Goal: Task Accomplishment & Management: Complete application form

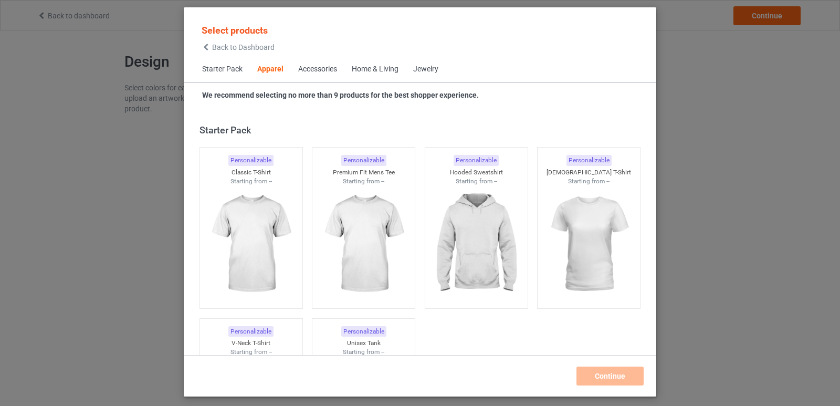
scroll to position [391, 0]
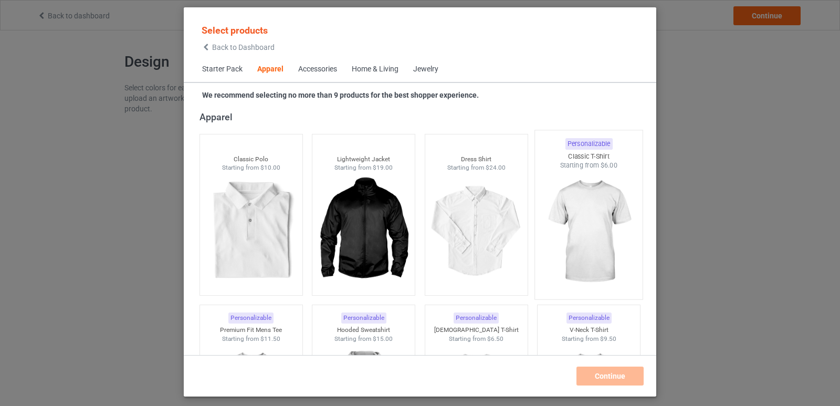
click at [600, 218] on img at bounding box center [588, 231] width 99 height 123
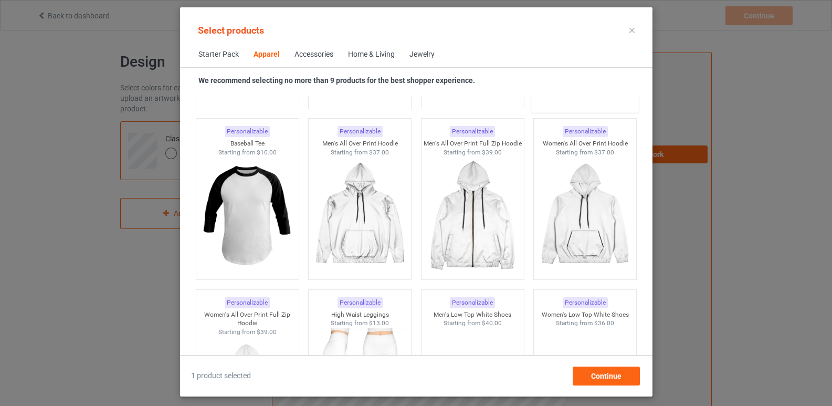
scroll to position [905, 0]
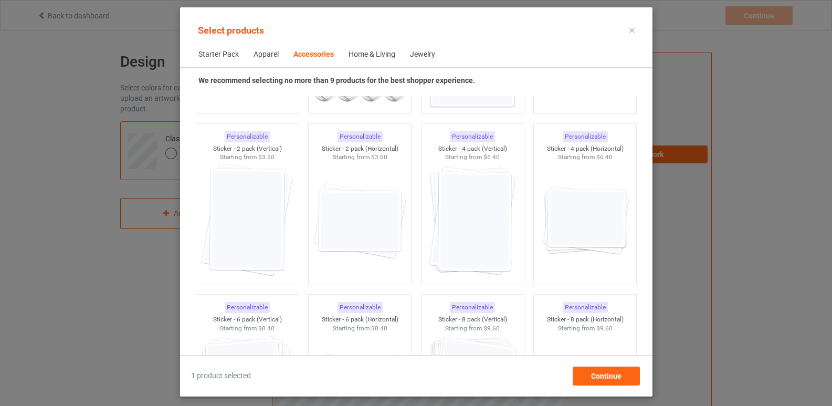
scroll to position [3676, 0]
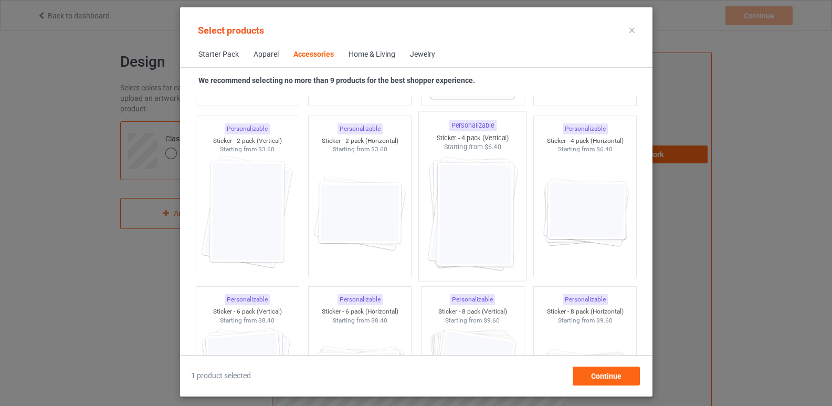
click at [489, 214] on img at bounding box center [472, 213] width 99 height 123
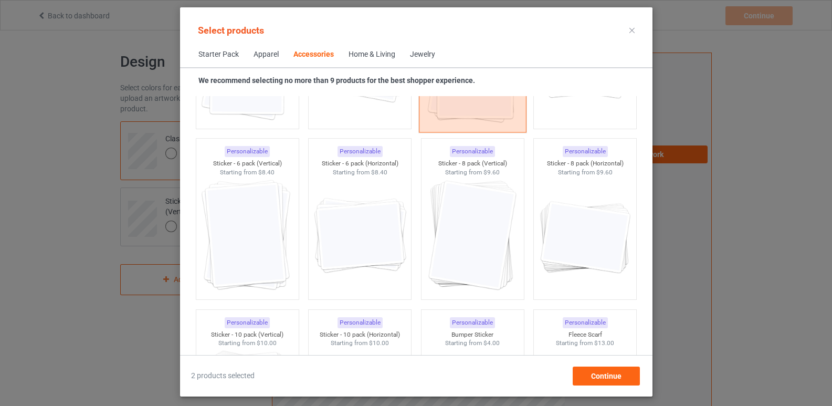
scroll to position [3851, 0]
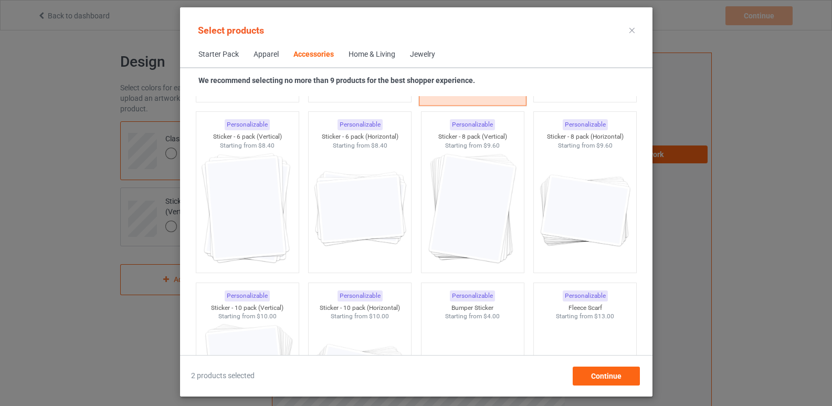
click at [489, 214] on img at bounding box center [472, 209] width 94 height 118
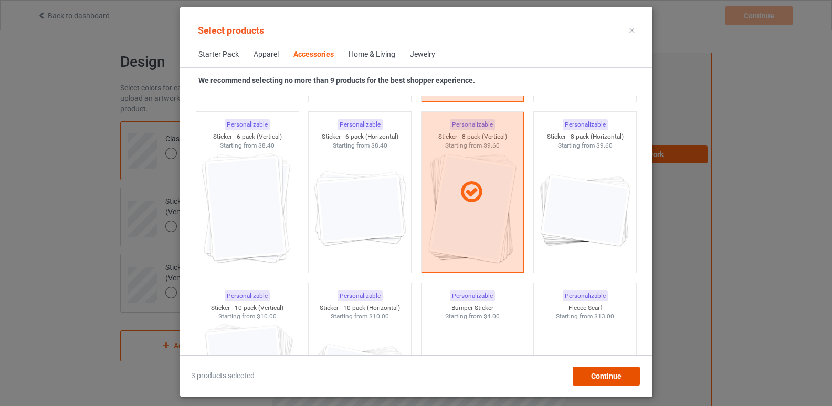
click at [601, 374] on span "Continue" at bounding box center [605, 376] width 30 height 8
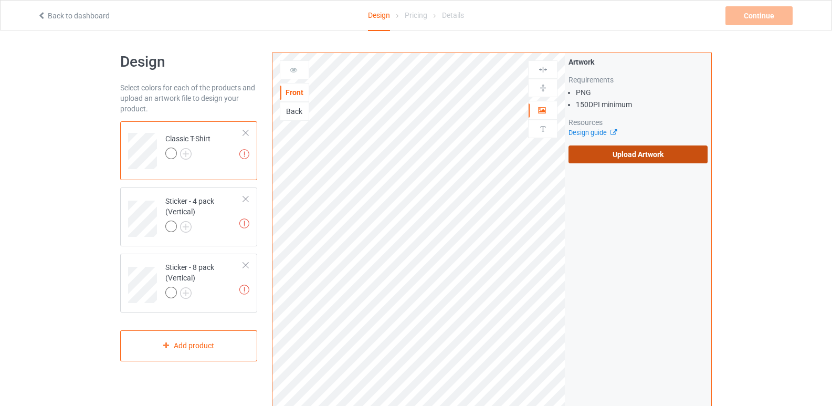
click at [597, 157] on label "Upload Artwork" at bounding box center [637, 154] width 139 height 18
click at [0, 0] on input "Upload Artwork" at bounding box center [0, 0] width 0 height 0
click at [605, 152] on label "Upload Artwork" at bounding box center [637, 154] width 139 height 18
click at [0, 0] on input "Upload Artwork" at bounding box center [0, 0] width 0 height 0
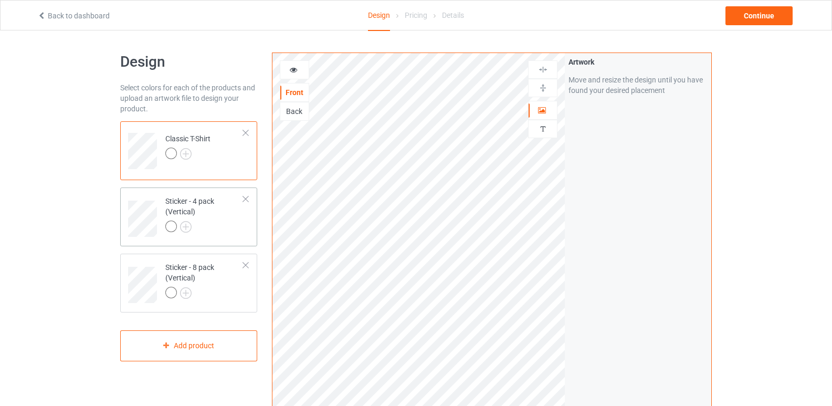
click at [204, 207] on div "Sticker - 4 pack (Vertical)" at bounding box center [204, 214] width 78 height 36
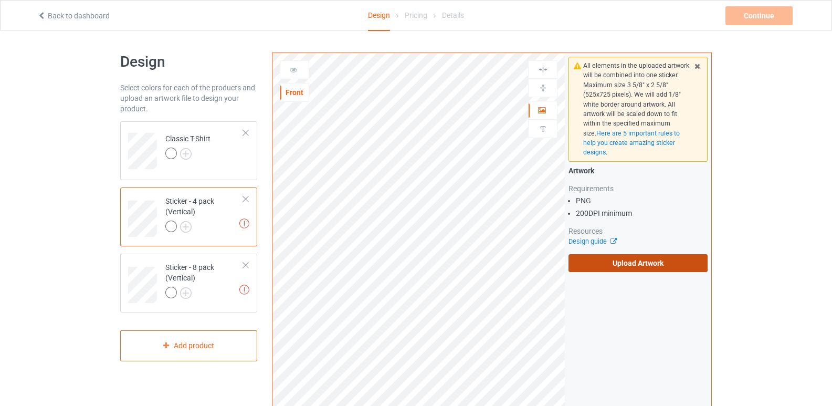
click at [601, 262] on label "Upload Artwork" at bounding box center [637, 263] width 139 height 18
click at [0, 0] on input "Upload Artwork" at bounding box center [0, 0] width 0 height 0
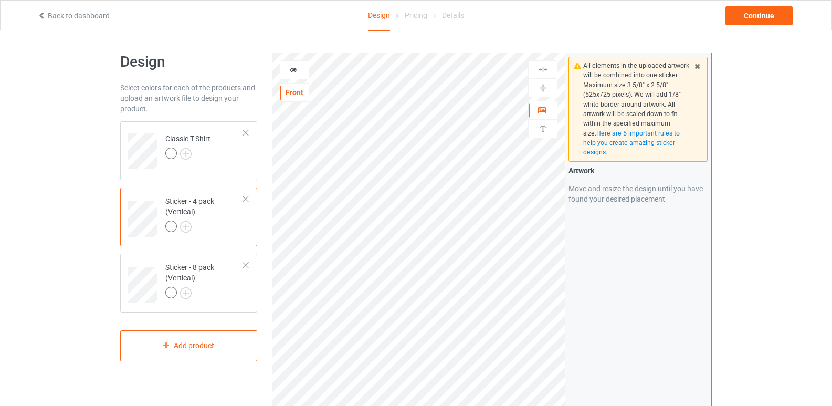
click at [225, 160] on td "Classic T-Shirt" at bounding box center [205, 147] width 90 height 44
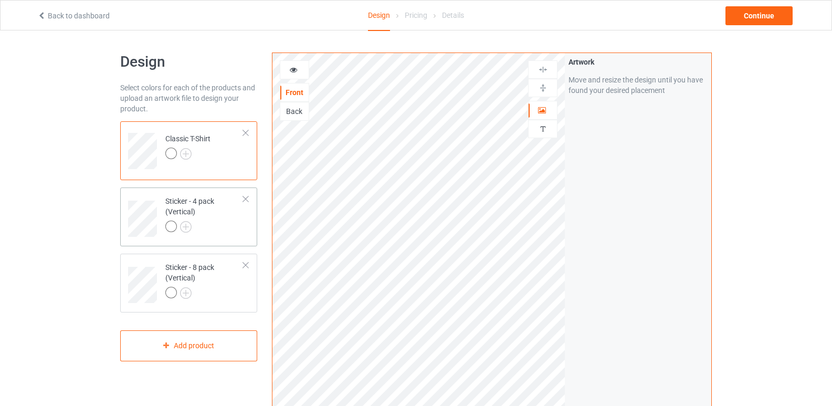
click at [214, 214] on div "Sticker - 4 pack (Vertical)" at bounding box center [204, 214] width 78 height 36
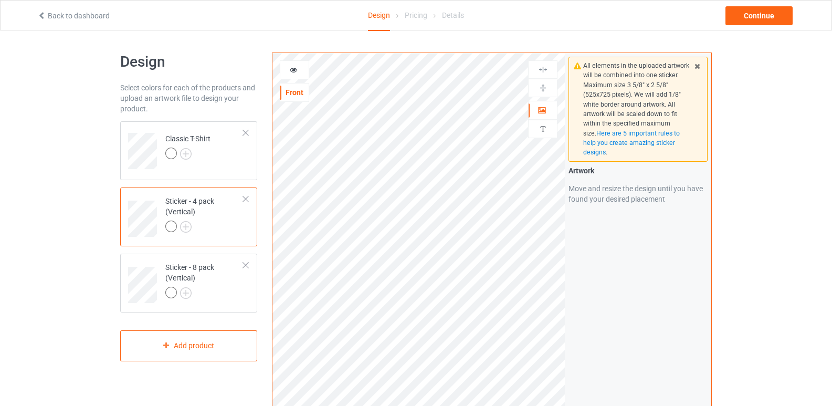
click at [290, 69] on icon at bounding box center [293, 68] width 9 height 7
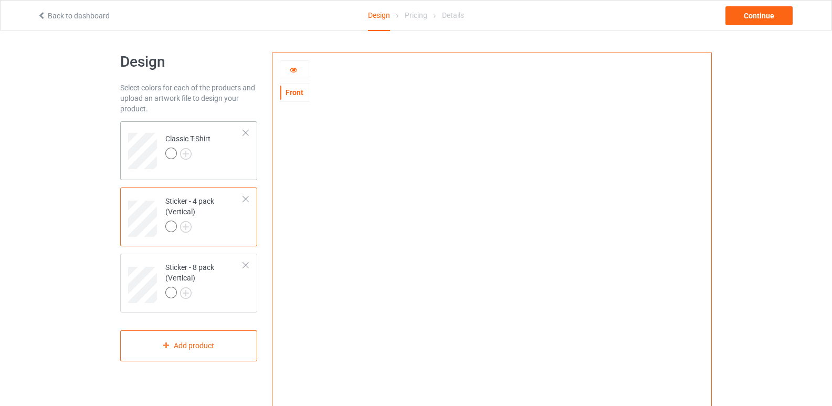
click at [182, 141] on div "Classic T-Shirt" at bounding box center [187, 145] width 45 height 25
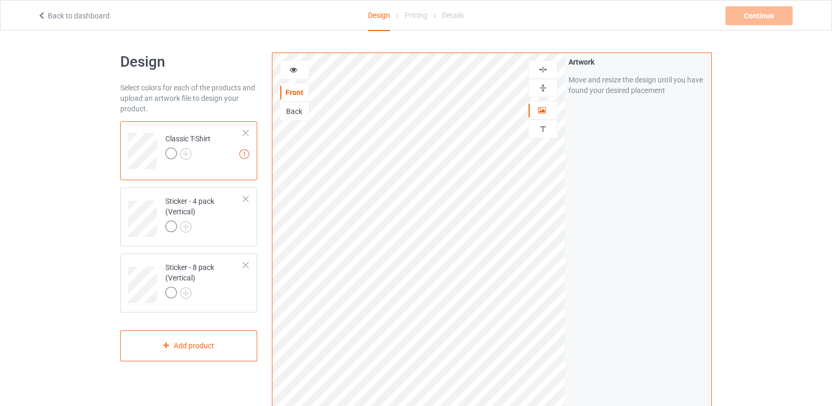
click at [542, 88] on img at bounding box center [543, 88] width 10 height 10
click at [543, 70] on img at bounding box center [543, 70] width 10 height 10
click at [542, 88] on img at bounding box center [543, 88] width 10 height 10
click at [545, 64] on div at bounding box center [542, 69] width 29 height 18
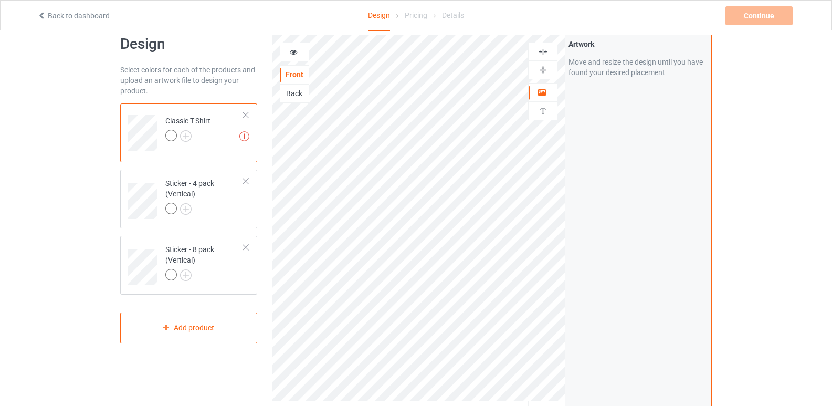
scroll to position [17, 0]
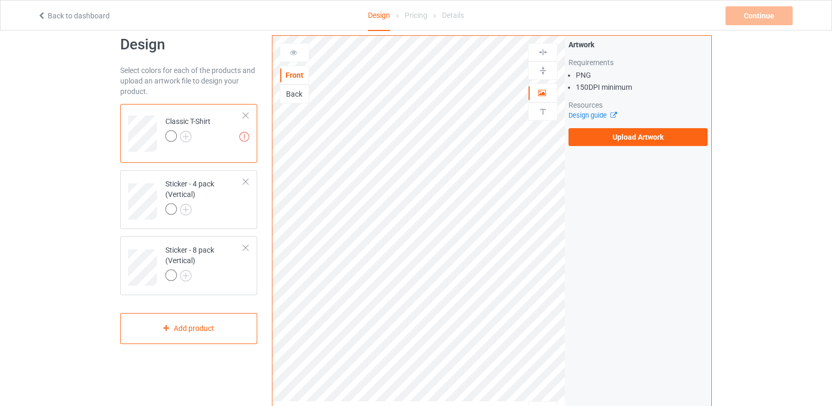
click at [295, 97] on div "Back" at bounding box center [294, 94] width 28 height 10
click at [618, 138] on label "Upload Artwork" at bounding box center [637, 137] width 139 height 18
click at [0, 0] on input "Upload Artwork" at bounding box center [0, 0] width 0 height 0
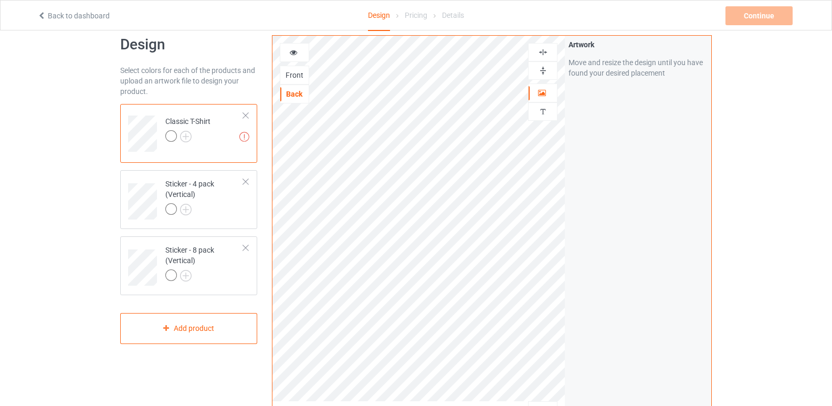
click at [545, 74] on img at bounding box center [543, 71] width 10 height 10
click at [545, 56] on img at bounding box center [543, 52] width 10 height 10
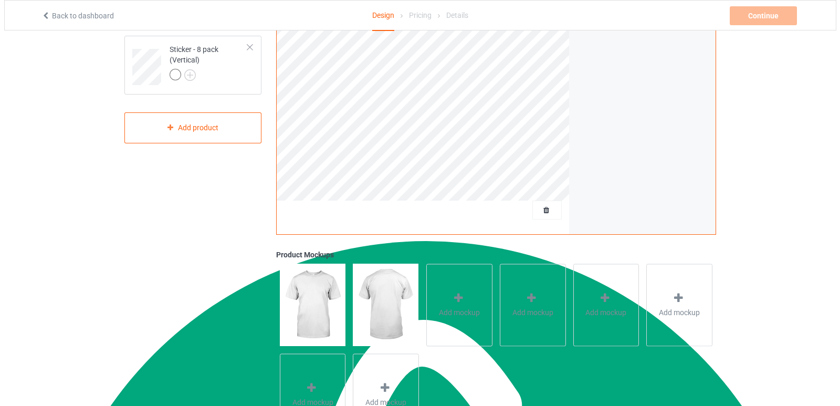
scroll to position [236, 0]
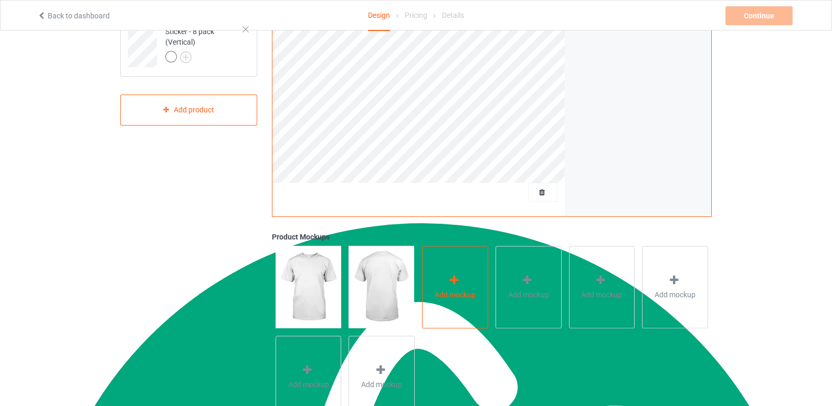
click at [471, 283] on div "Add mockup" at bounding box center [455, 287] width 66 height 82
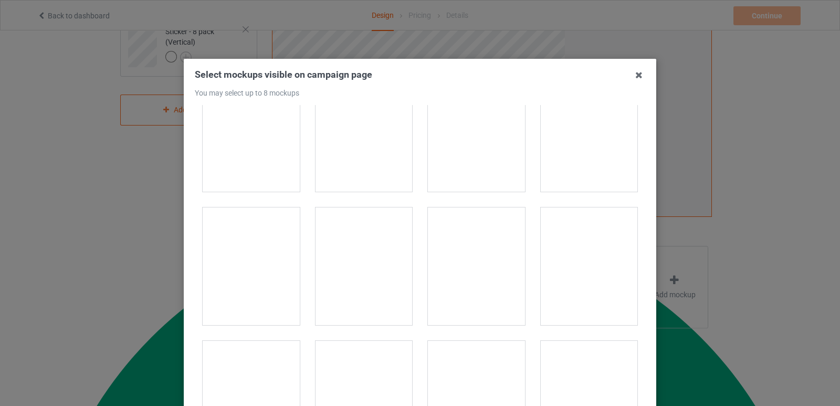
scroll to position [4713, 0]
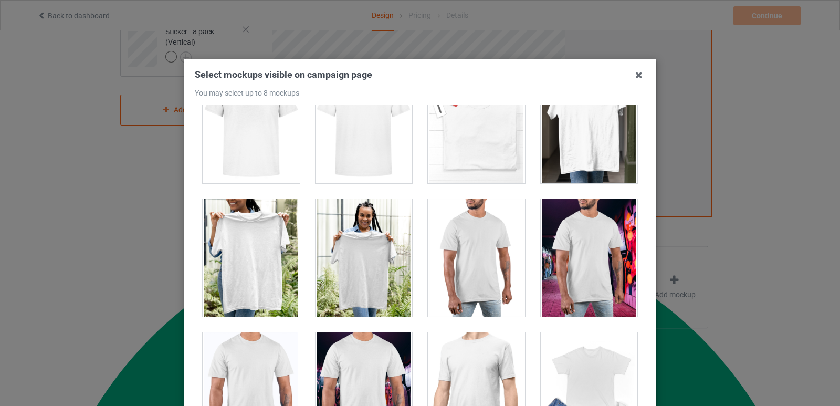
click at [353, 274] on div at bounding box center [363, 258] width 97 height 118
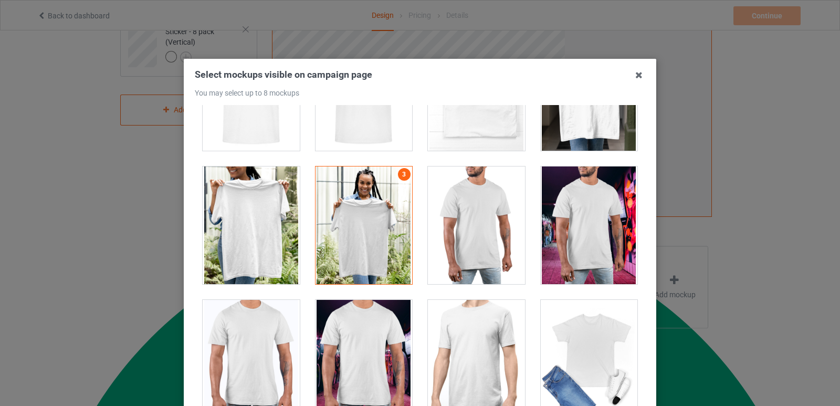
scroll to position [4751, 0]
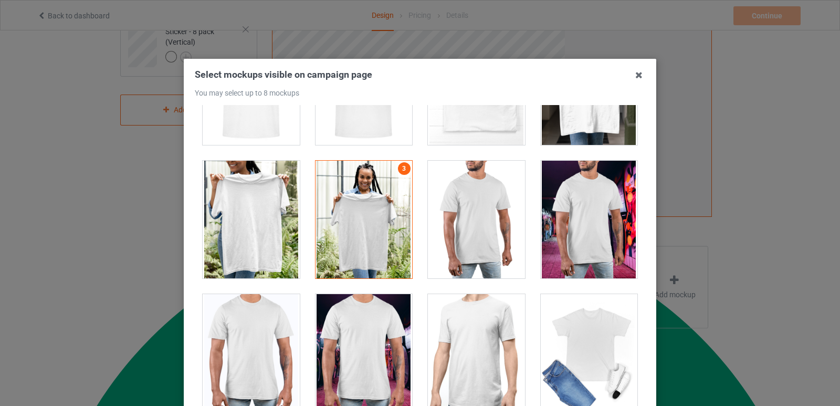
click at [359, 273] on div at bounding box center [363, 220] width 97 height 118
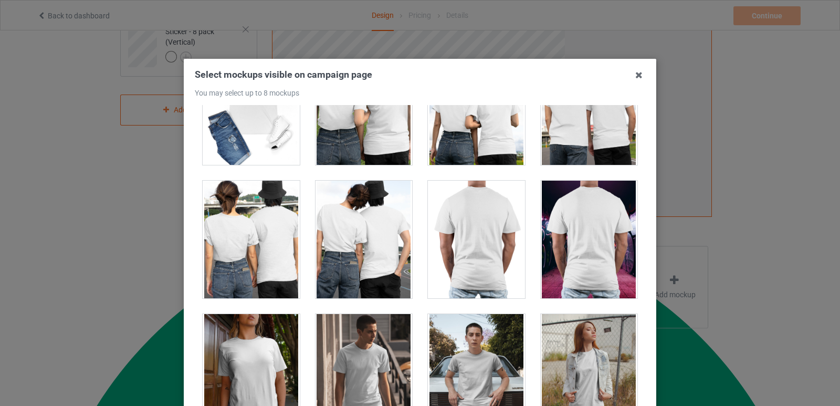
scroll to position [5132, 0]
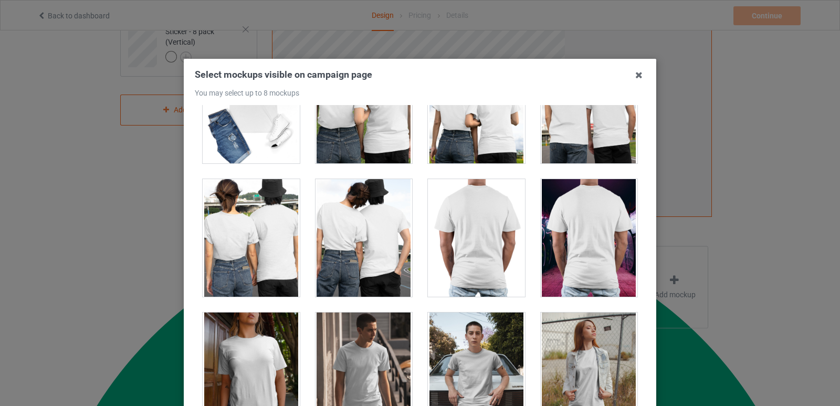
click at [252, 250] on div at bounding box center [251, 238] width 97 height 118
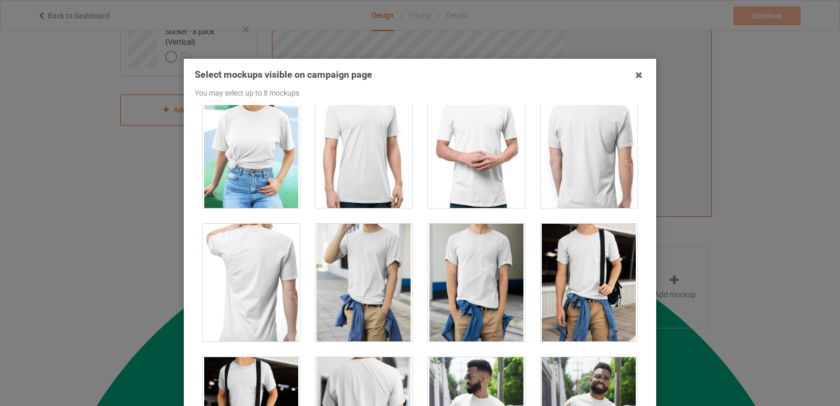
scroll to position [5888, 0]
click at [254, 267] on div at bounding box center [251, 282] width 97 height 118
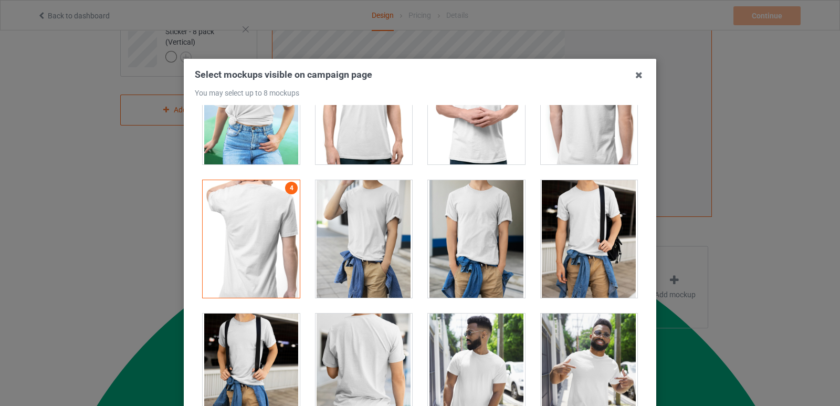
scroll to position [5972, 0]
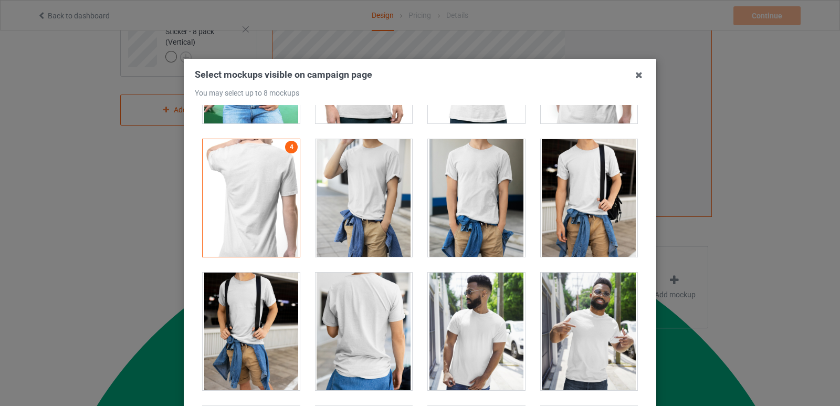
click at [256, 204] on div at bounding box center [251, 198] width 97 height 118
click at [371, 329] on div at bounding box center [363, 331] width 97 height 118
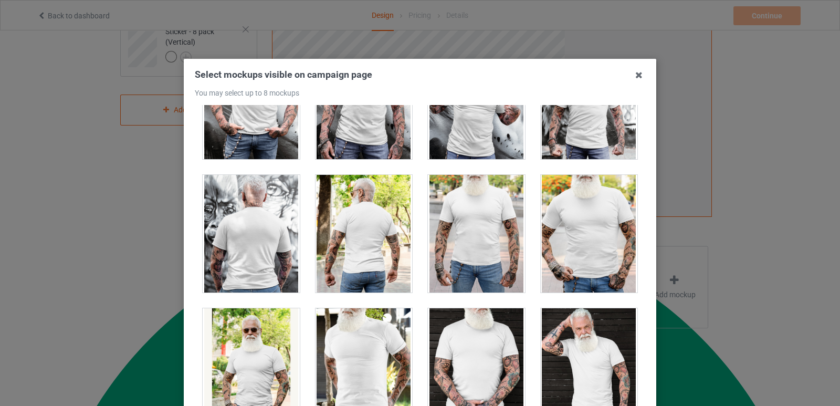
scroll to position [8470, 0]
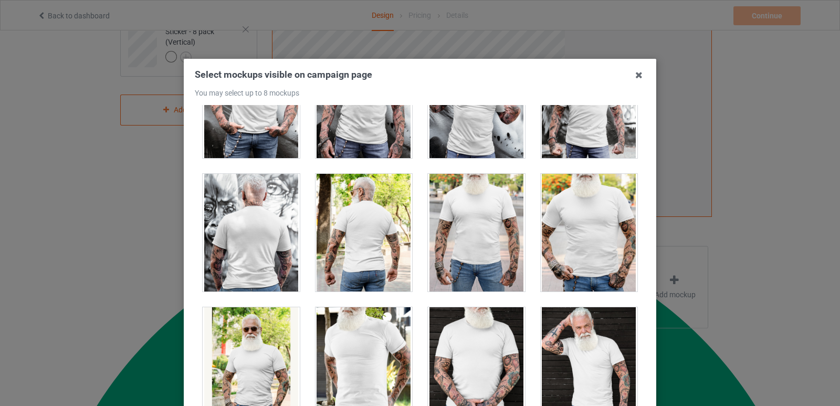
click at [361, 253] on div at bounding box center [363, 233] width 97 height 118
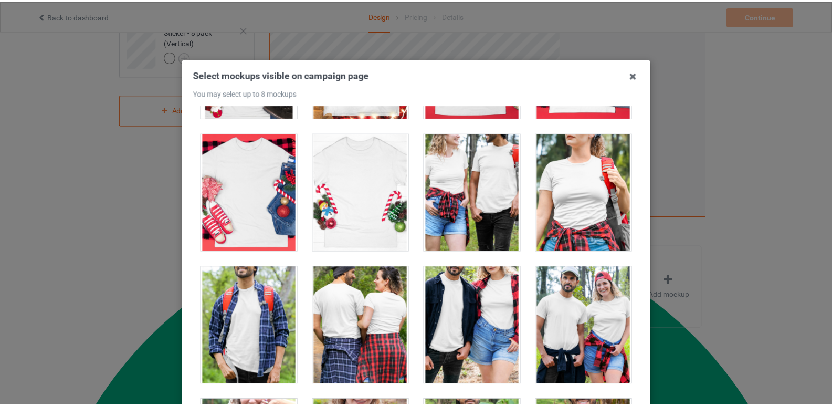
scroll to position [11581, 0]
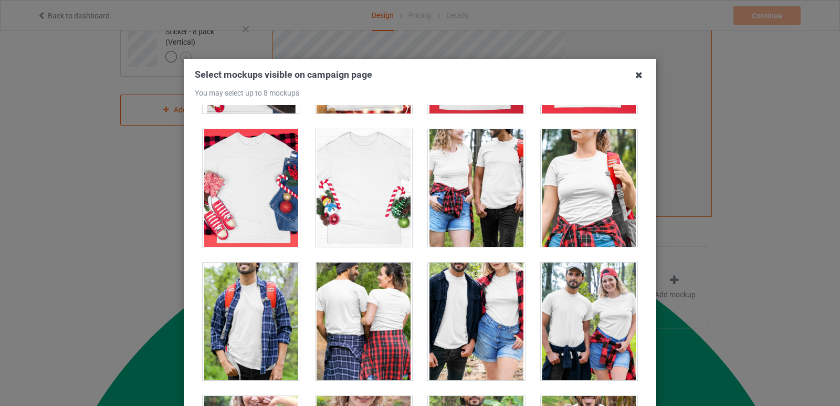
click at [633, 76] on icon at bounding box center [638, 75] width 17 height 17
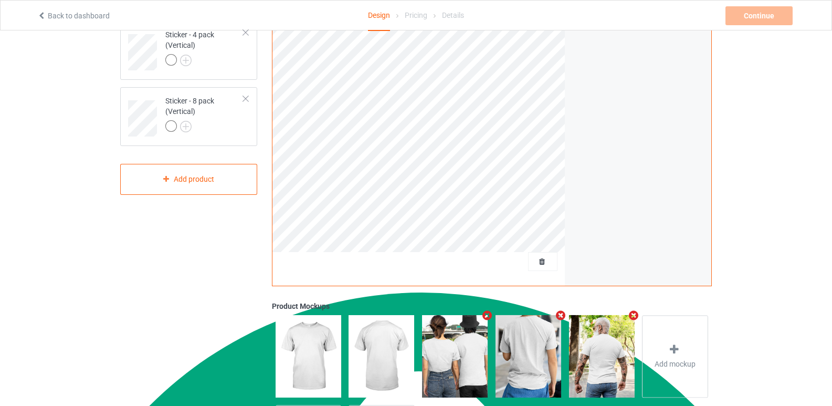
scroll to position [166, 0]
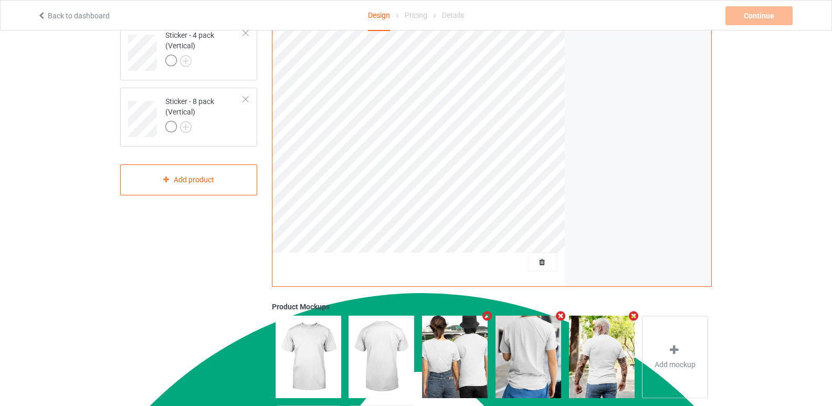
click at [393, 254] on div at bounding box center [418, 265] width 293 height 26
click at [209, 70] on td "Sticker - 4 pack (Vertical)" at bounding box center [205, 49] width 90 height 47
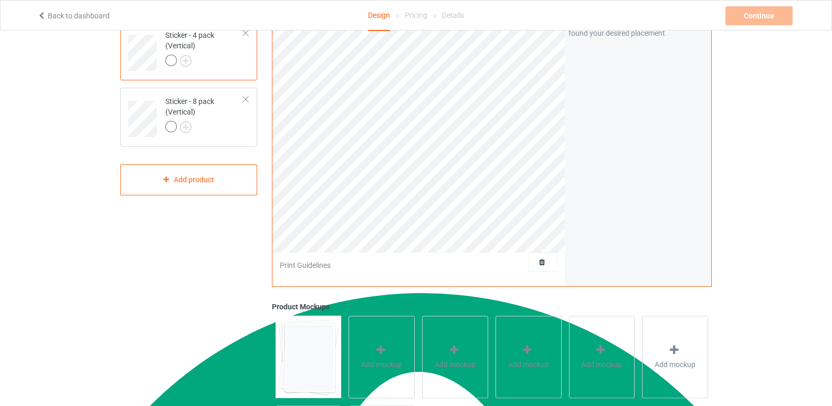
click at [782, 53] on div "Design Select colors for each of the products and upload an artwork file to des…" at bounding box center [416, 189] width 832 height 649
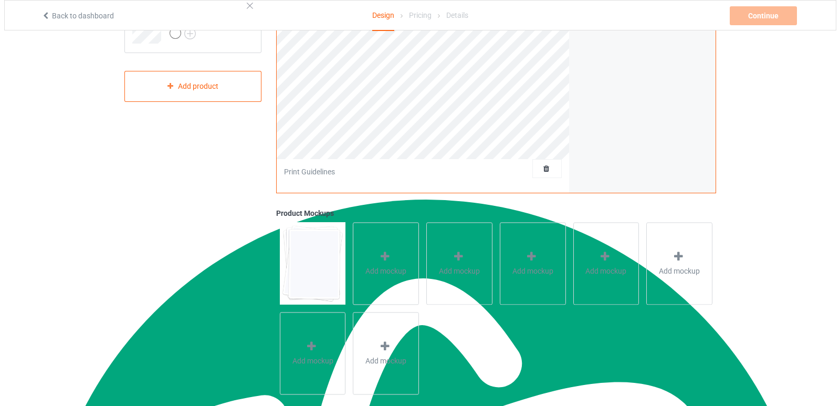
scroll to position [274, 0]
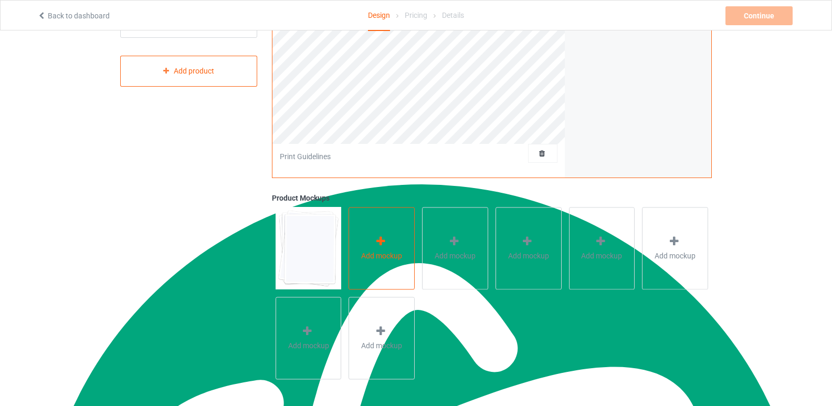
click at [382, 245] on icon at bounding box center [380, 241] width 13 height 11
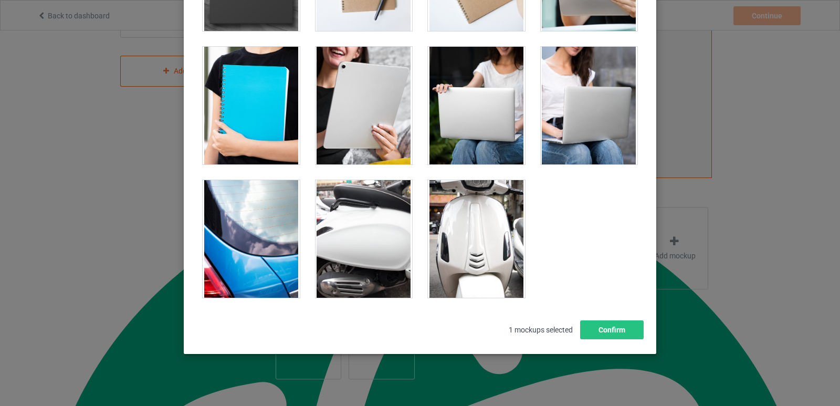
scroll to position [131, 0]
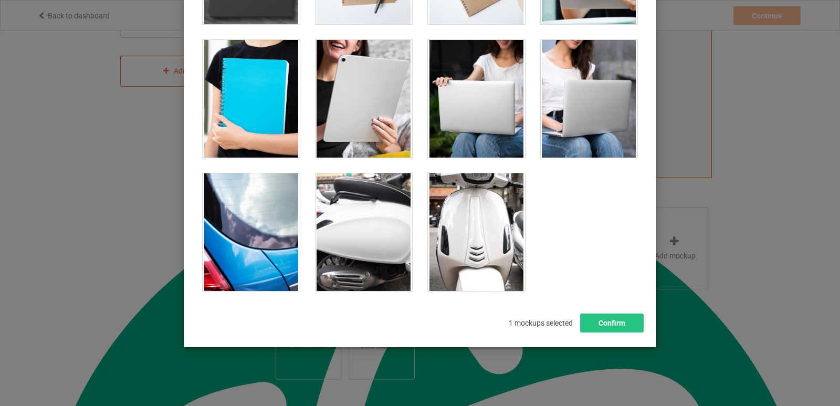
click at [369, 232] on div at bounding box center [363, 232] width 97 height 118
click at [255, 213] on div at bounding box center [251, 232] width 97 height 118
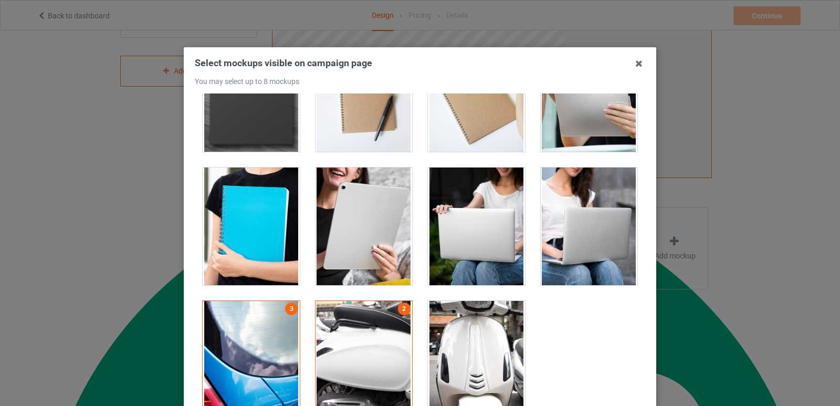
scroll to position [342, 0]
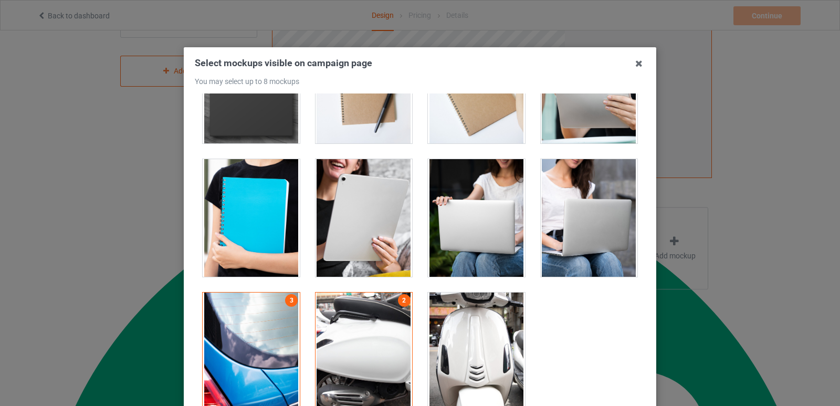
click at [476, 338] on div at bounding box center [476, 351] width 97 height 118
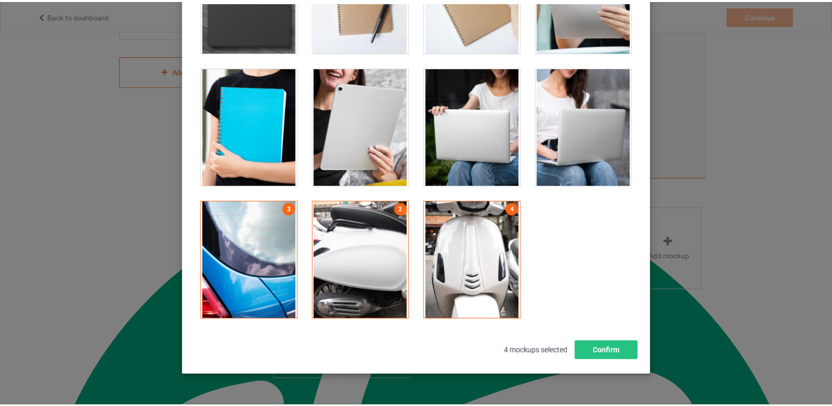
scroll to position [110, 0]
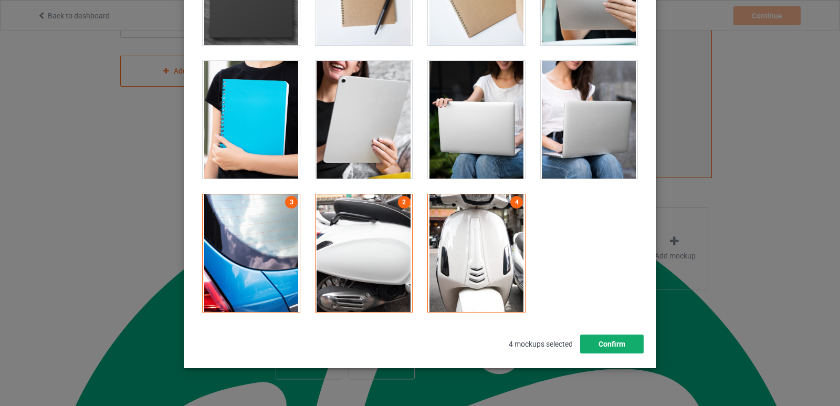
click at [600, 338] on button "Confirm" at bounding box center [612, 343] width 64 height 19
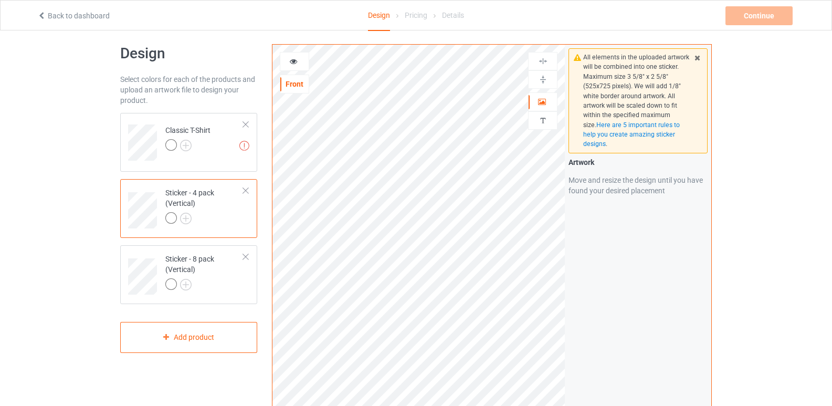
scroll to position [5, 0]
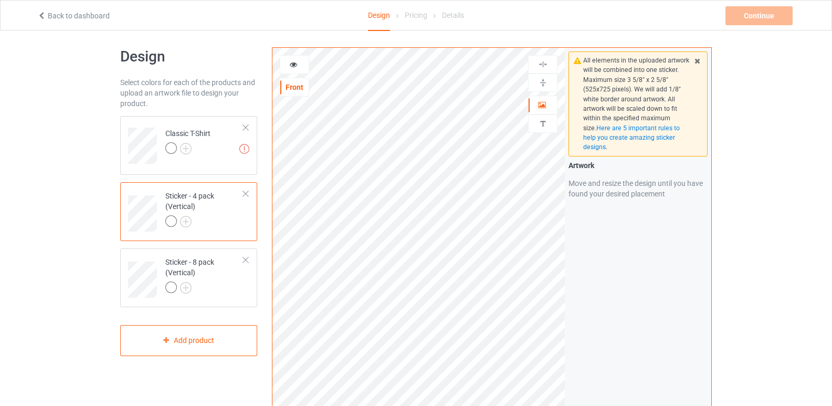
click at [297, 60] on icon at bounding box center [293, 62] width 9 height 7
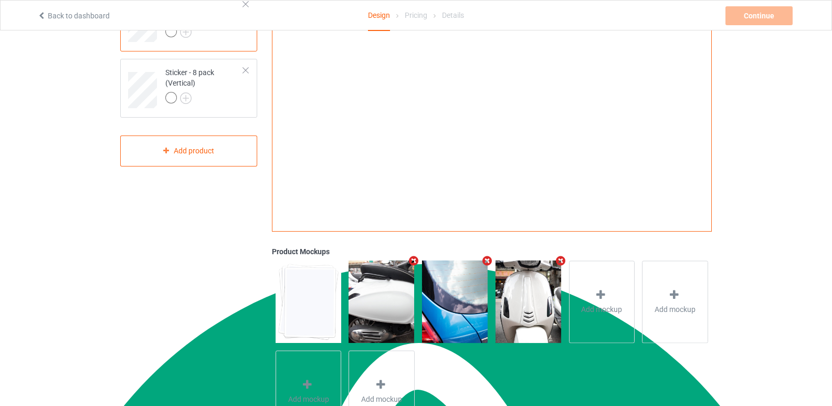
scroll to position [197, 0]
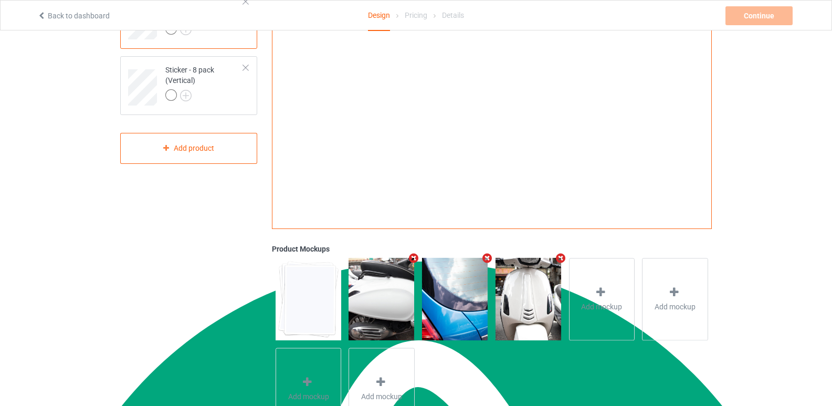
click at [386, 297] on img at bounding box center [381, 299] width 66 height 82
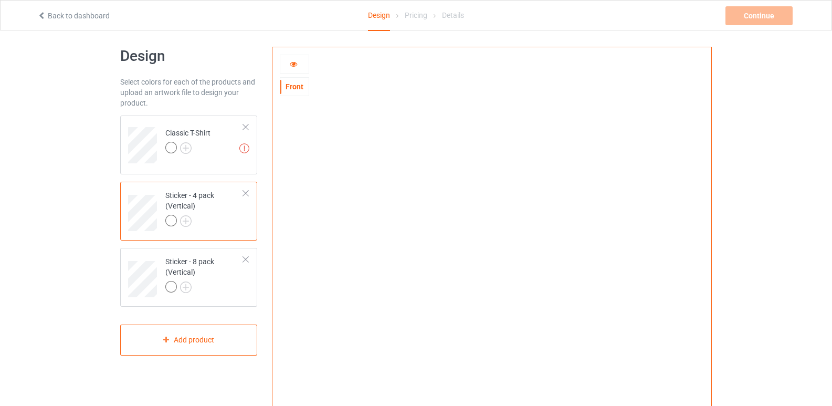
scroll to position [3, 0]
click at [195, 267] on div "Sticker - 8 pack (Vertical)" at bounding box center [204, 277] width 78 height 36
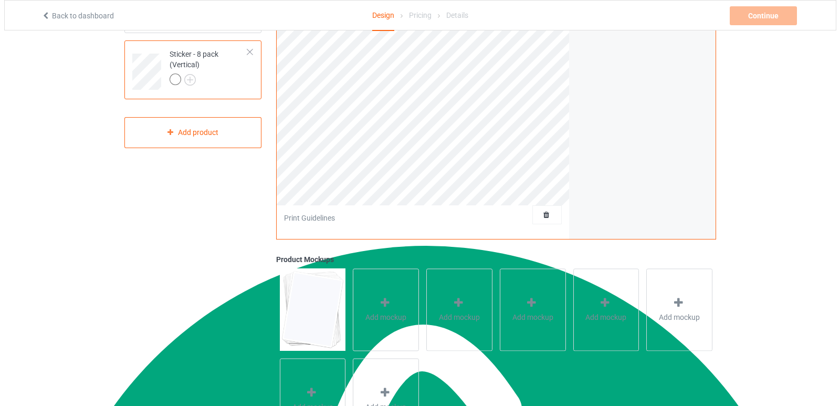
scroll to position [216, 0]
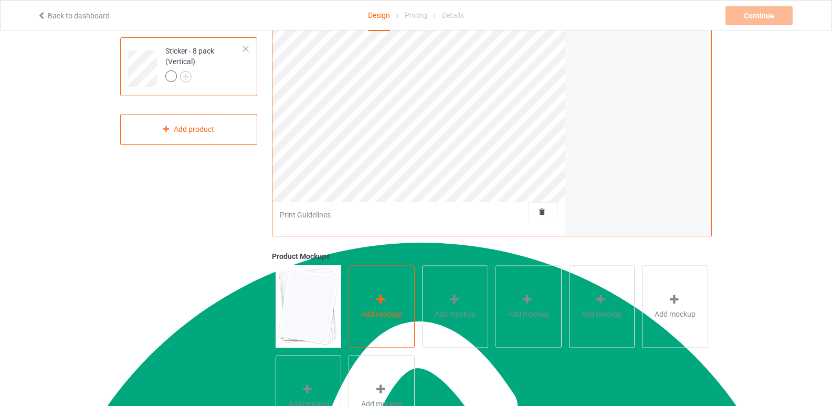
click at [377, 311] on span "Add mockup" at bounding box center [381, 314] width 41 height 10
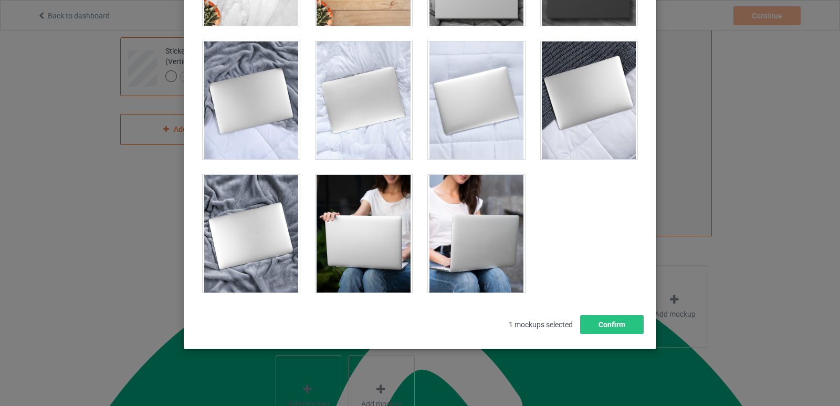
scroll to position [131, 0]
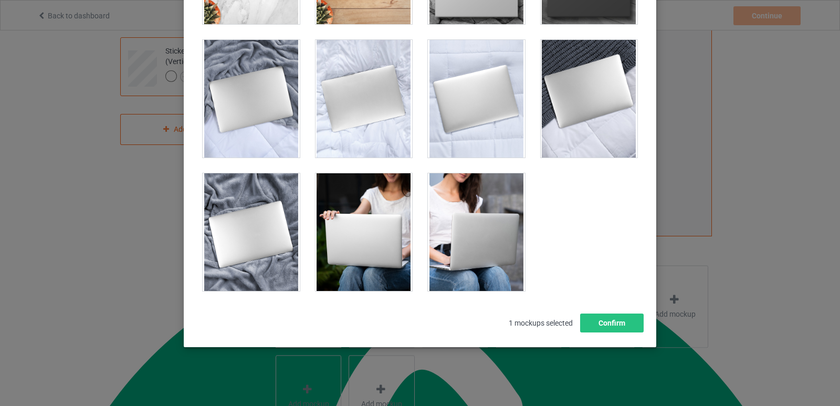
click at [459, 231] on div at bounding box center [476, 232] width 97 height 118
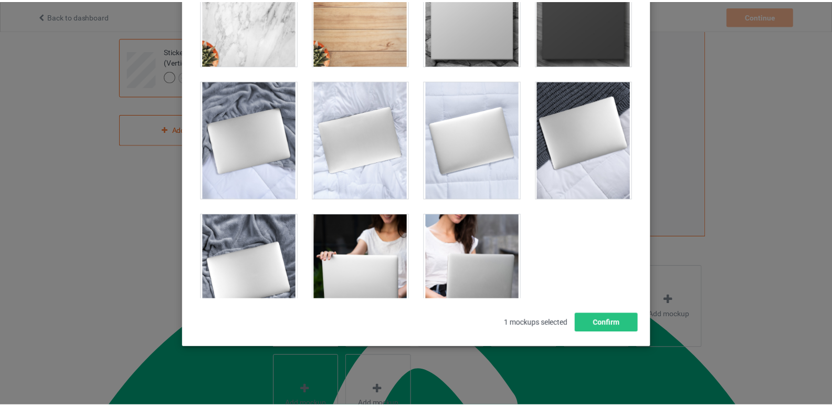
scroll to position [209, 0]
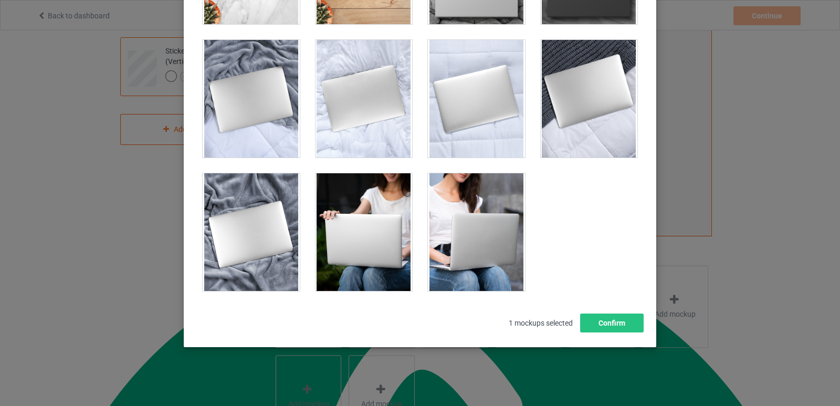
click at [462, 235] on div at bounding box center [476, 232] width 97 height 118
click at [594, 325] on button "Confirm" at bounding box center [612, 322] width 64 height 19
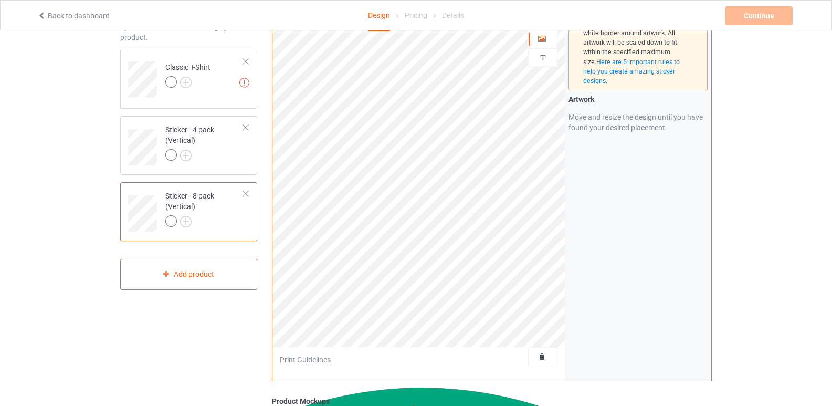
scroll to position [0, 0]
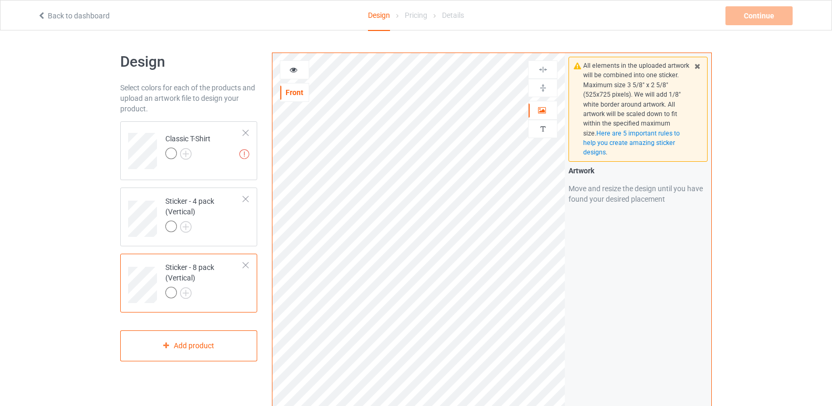
click at [245, 266] on div at bounding box center [245, 264] width 7 height 7
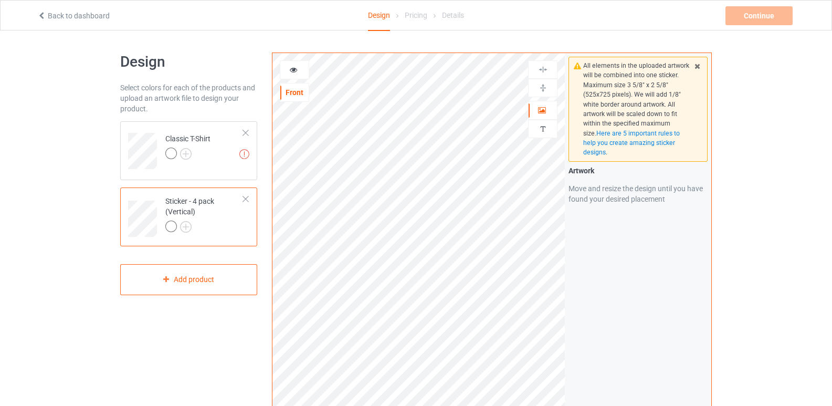
click at [214, 220] on div "Sticker - 4 pack (Vertical)" at bounding box center [204, 214] width 78 height 36
click at [543, 87] on img at bounding box center [543, 88] width 10 height 10
click at [544, 64] on div at bounding box center [542, 69] width 29 height 18
click at [213, 144] on td "Artwork resolution lower than 150 DPI may result in bad print Classic T-Shirt" at bounding box center [205, 147] width 90 height 44
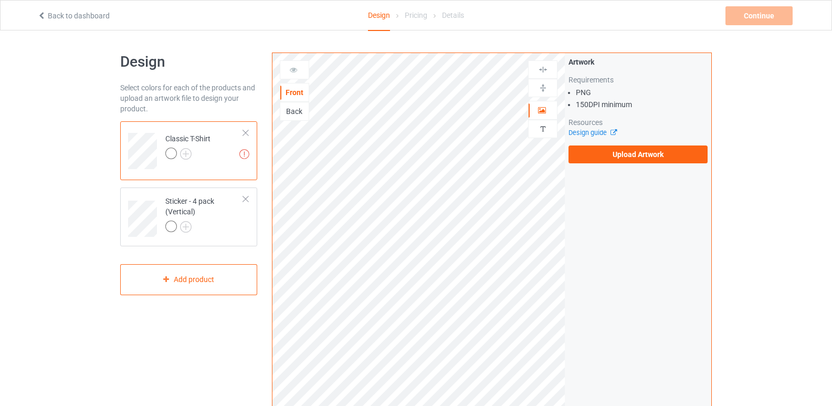
click at [294, 103] on div "Back" at bounding box center [294, 111] width 29 height 19
click at [296, 114] on div "Back" at bounding box center [294, 111] width 28 height 10
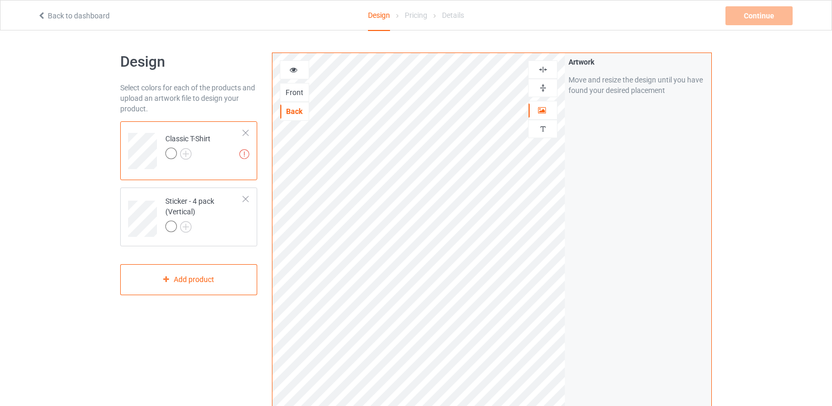
click at [544, 85] on img at bounding box center [543, 88] width 10 height 10
click at [543, 73] on img at bounding box center [543, 70] width 10 height 10
click at [231, 206] on div "Sticker - 4 pack (Vertical)" at bounding box center [204, 214] width 78 height 36
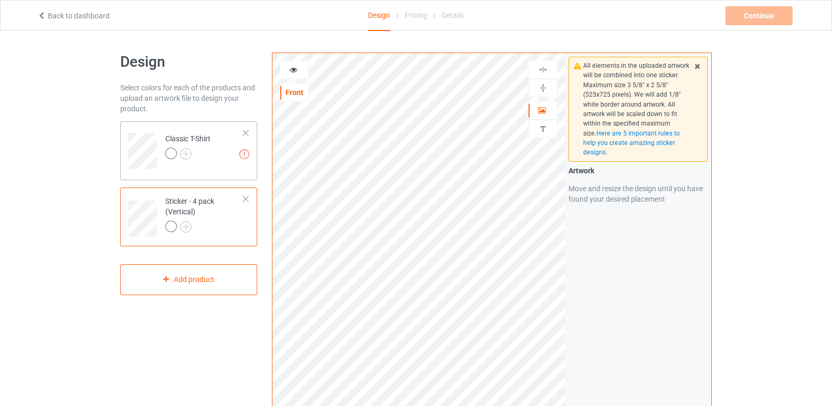
click at [228, 158] on td "Artwork resolution lower than 150 DPI may result in bad print Classic T-Shirt" at bounding box center [205, 147] width 90 height 44
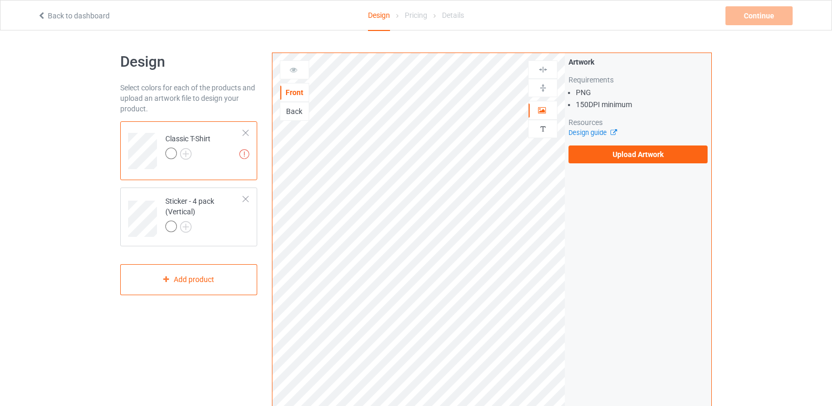
click at [202, 146] on div "Classic T-Shirt" at bounding box center [187, 145] width 45 height 25
click at [291, 113] on div "Back" at bounding box center [294, 111] width 28 height 10
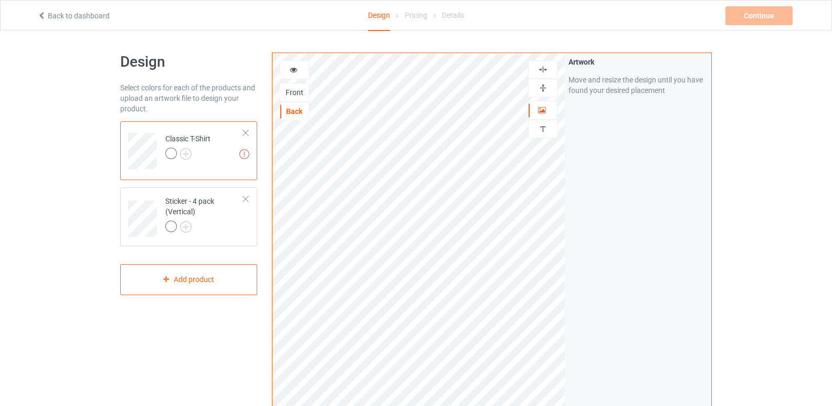
click at [290, 88] on div "Front" at bounding box center [294, 92] width 28 height 10
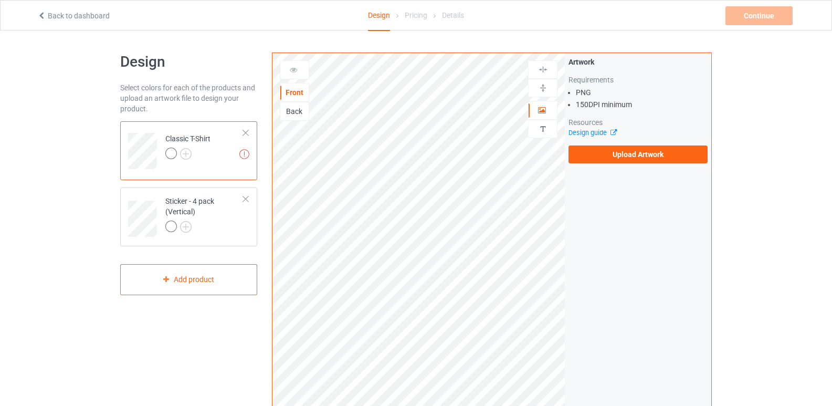
click at [294, 111] on div "Back" at bounding box center [294, 111] width 28 height 10
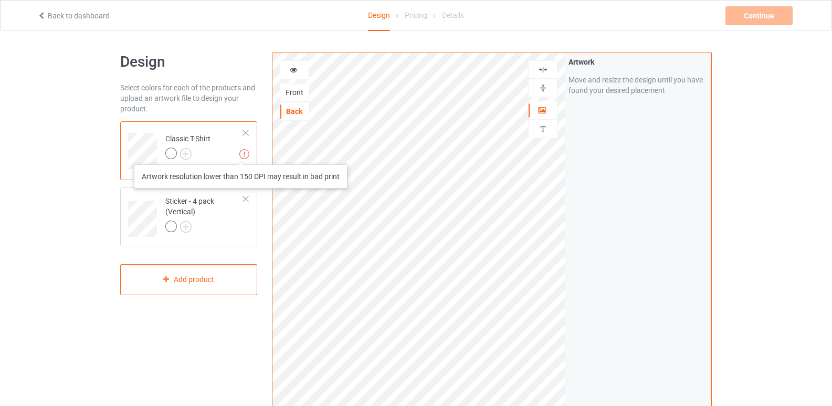
click at [241, 154] on img at bounding box center [244, 154] width 10 height 10
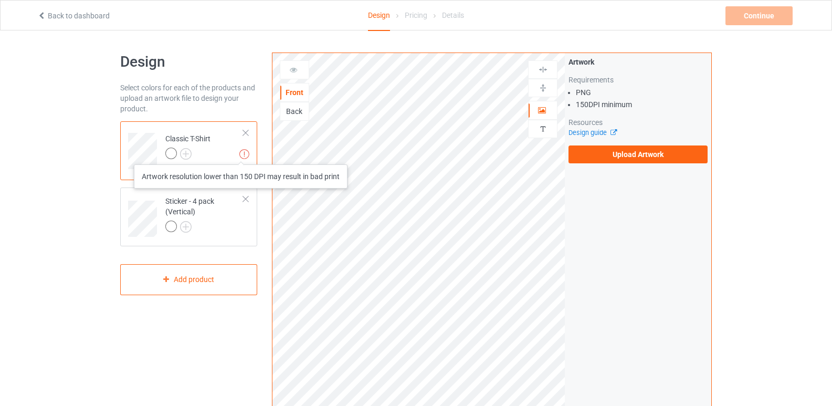
click at [241, 154] on img at bounding box center [244, 154] width 10 height 10
click at [292, 108] on div "Back" at bounding box center [294, 111] width 28 height 10
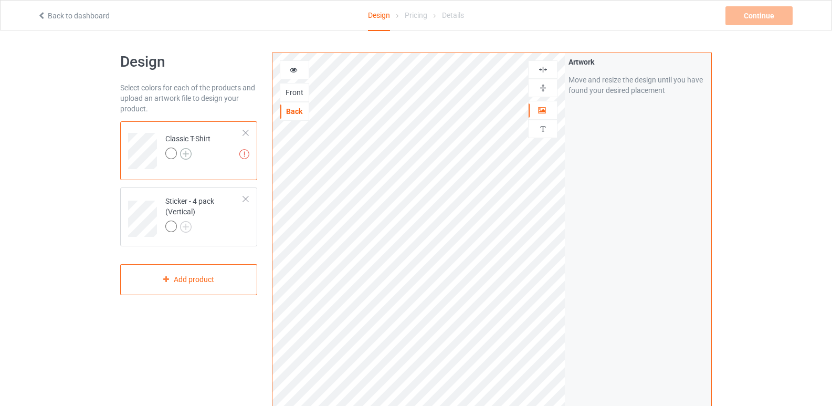
click at [187, 153] on img at bounding box center [186, 154] width 12 height 12
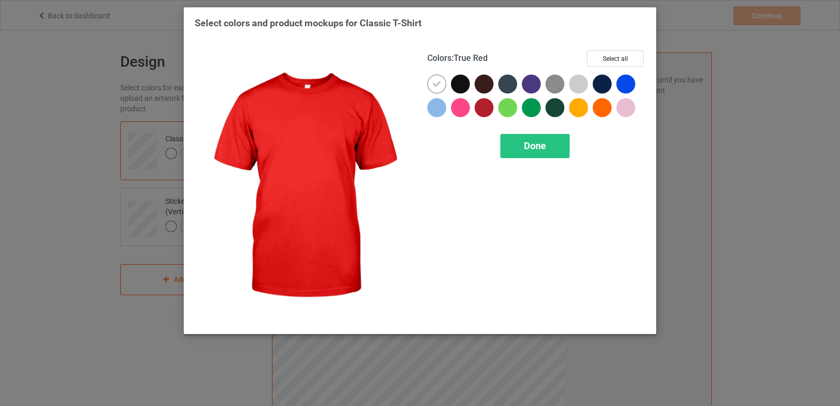
click at [486, 108] on div at bounding box center [483, 107] width 19 height 19
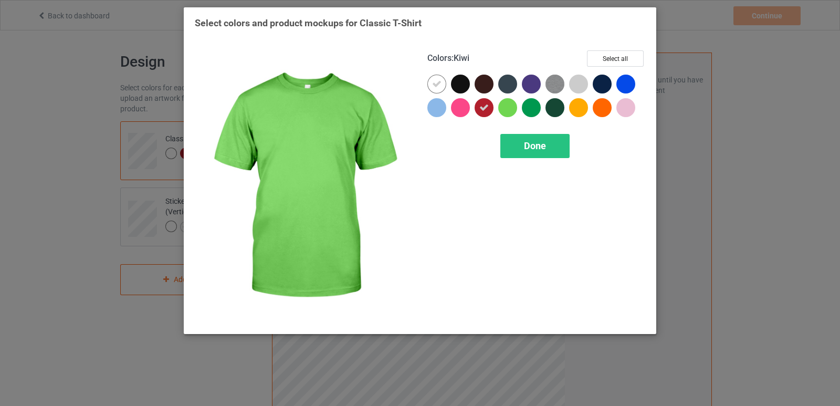
click at [515, 101] on div at bounding box center [510, 110] width 24 height 24
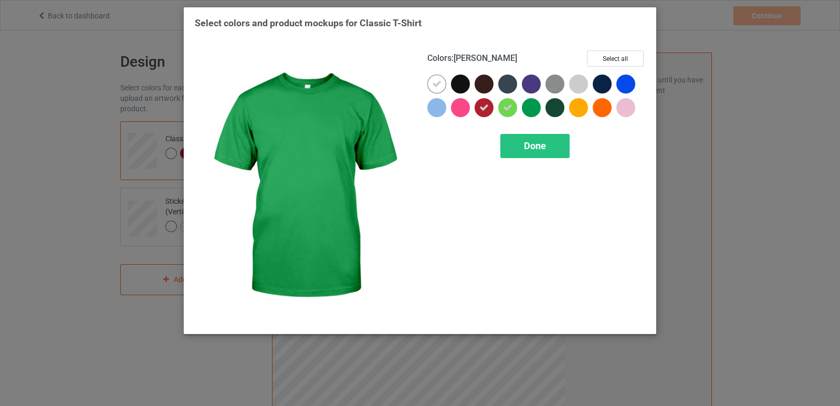
click at [527, 107] on div at bounding box center [531, 107] width 19 height 19
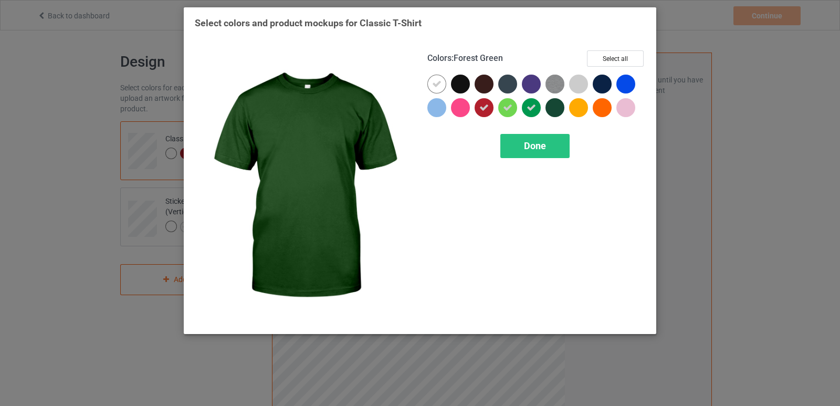
click at [547, 108] on div at bounding box center [554, 107] width 19 height 19
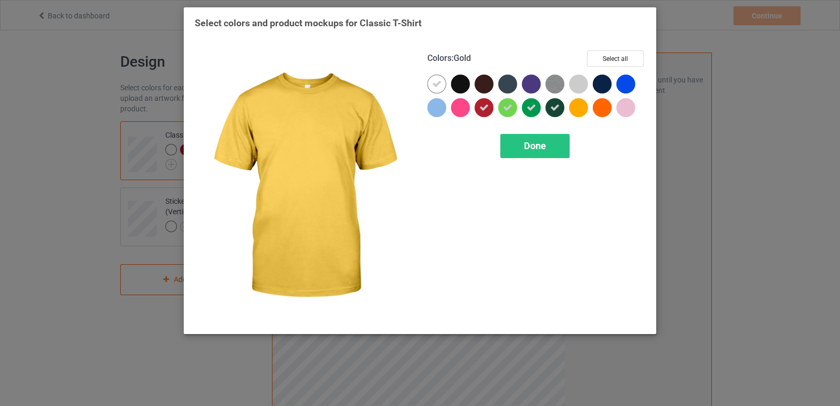
click at [575, 107] on div at bounding box center [578, 107] width 19 height 19
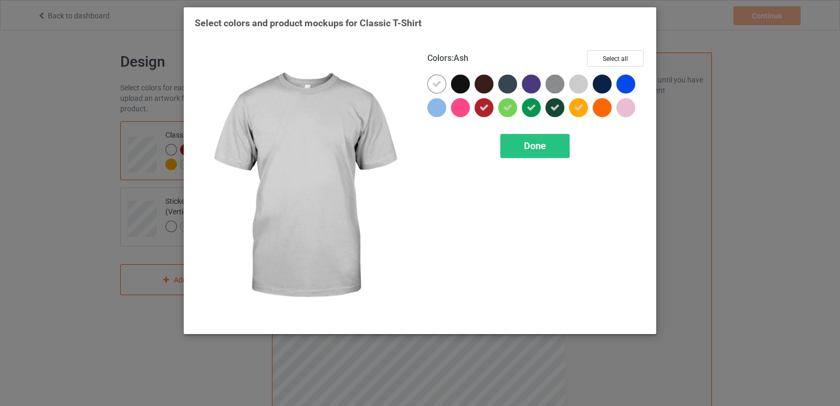
click at [579, 79] on div at bounding box center [578, 84] width 19 height 19
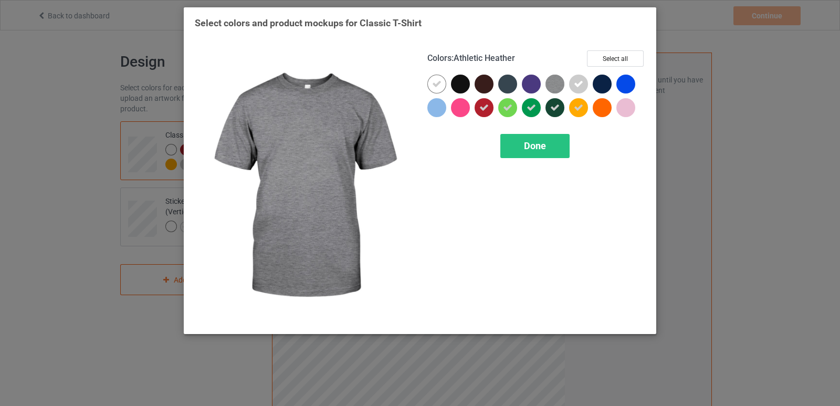
click at [562, 80] on img at bounding box center [554, 84] width 19 height 19
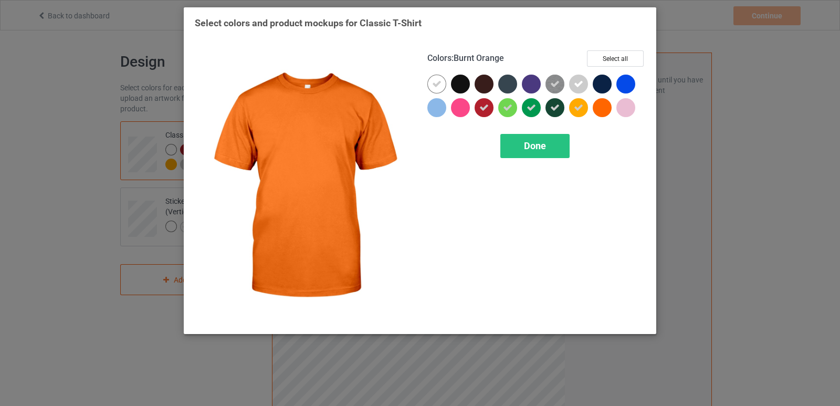
click at [605, 107] on div at bounding box center [601, 107] width 19 height 19
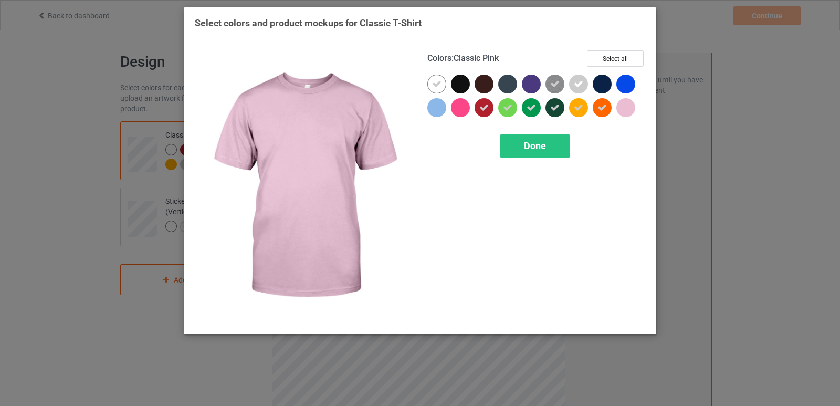
click at [618, 107] on div at bounding box center [625, 107] width 19 height 19
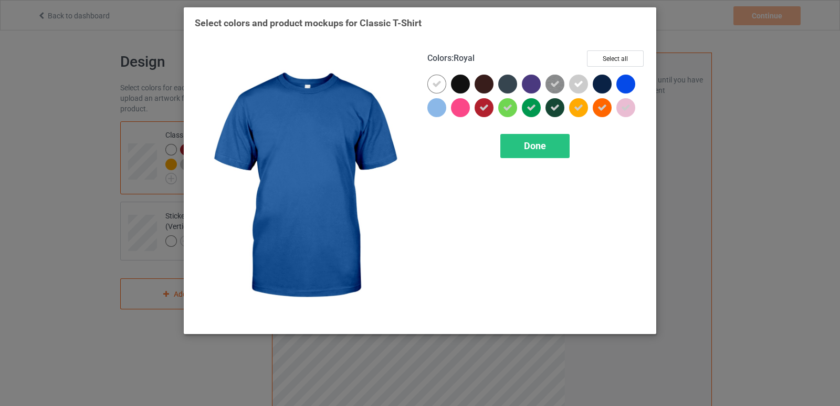
click at [626, 84] on div at bounding box center [625, 84] width 19 height 19
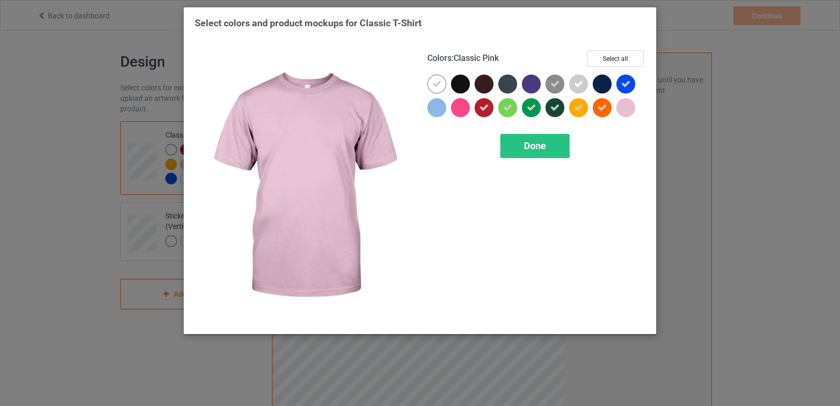
click at [627, 101] on div at bounding box center [625, 107] width 19 height 19
click at [628, 113] on div at bounding box center [625, 107] width 19 height 19
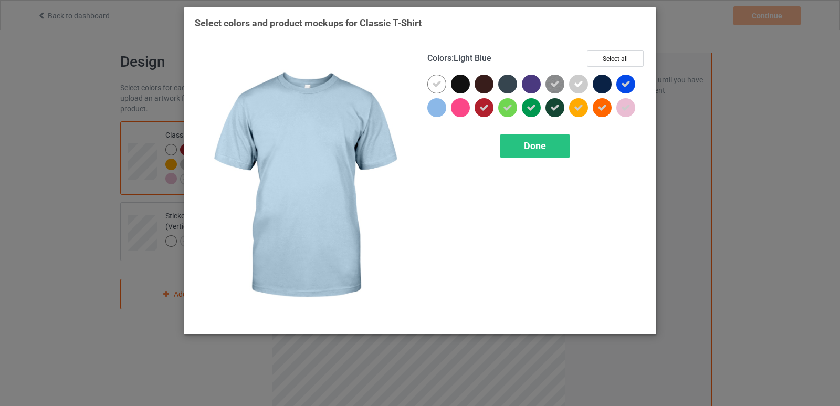
click at [440, 106] on div at bounding box center [436, 107] width 19 height 19
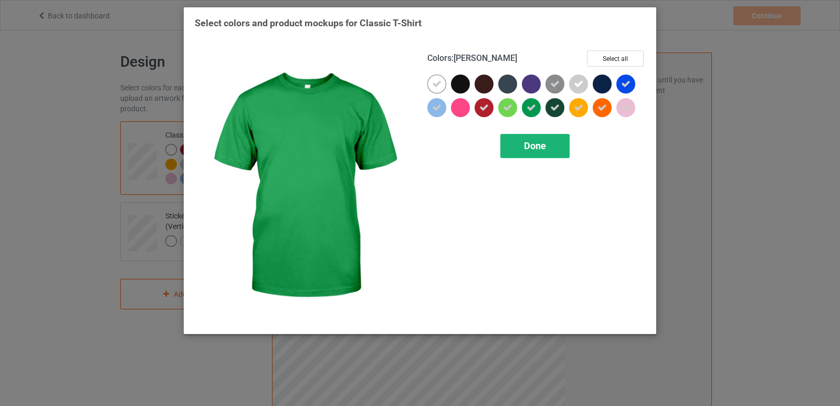
click at [550, 150] on div "Done" at bounding box center [534, 146] width 69 height 24
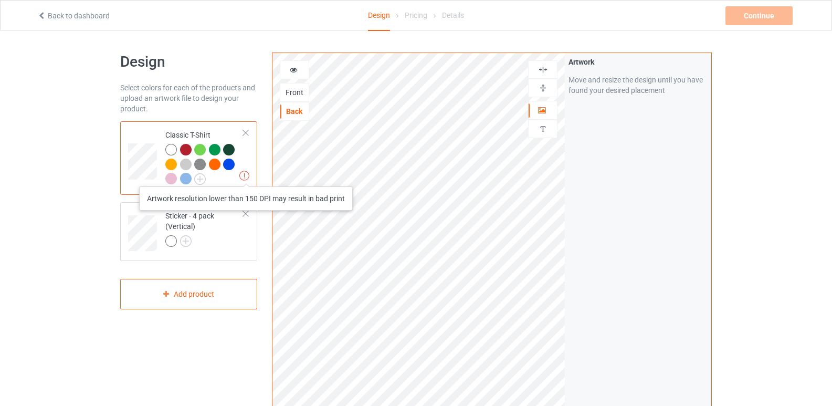
click at [246, 176] on img at bounding box center [244, 176] width 10 height 10
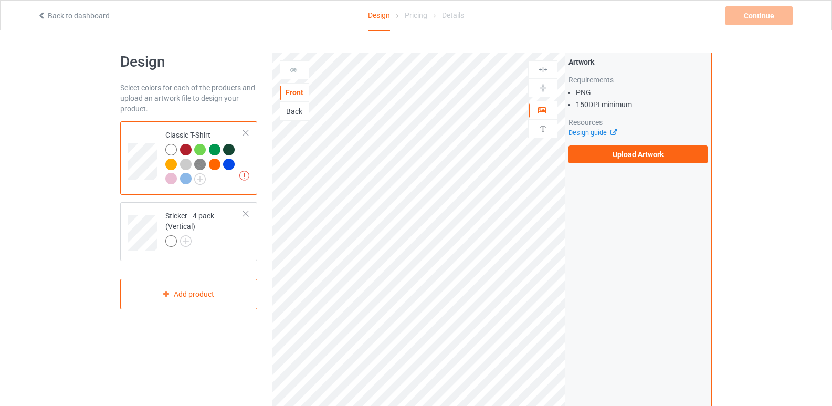
click at [298, 113] on div "Back" at bounding box center [294, 111] width 28 height 10
click at [294, 96] on div "Front" at bounding box center [294, 92] width 28 height 10
click at [607, 152] on label "Upload Artwork" at bounding box center [637, 154] width 139 height 18
click at [0, 0] on input "Upload Artwork" at bounding box center [0, 0] width 0 height 0
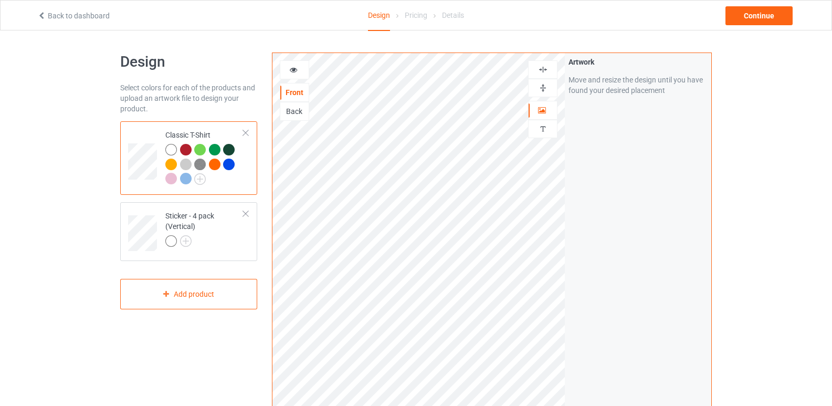
click at [541, 91] on img at bounding box center [543, 88] width 10 height 10
click at [543, 71] on img at bounding box center [543, 70] width 10 height 10
click at [755, 16] on div "Continue" at bounding box center [758, 15] width 67 height 19
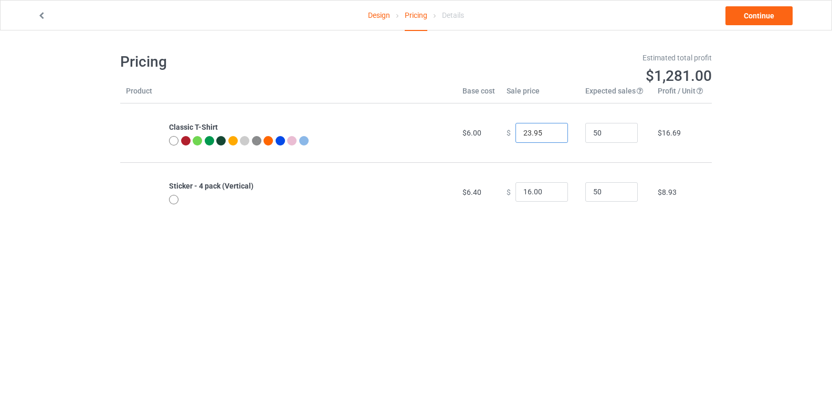
click at [549, 132] on input "23.95" at bounding box center [541, 133] width 52 height 20
type input "24.95"
click at [549, 132] on input "24.95" at bounding box center [541, 133] width 52 height 20
click at [551, 189] on input "17" at bounding box center [541, 192] width 52 height 20
type input "17.00"
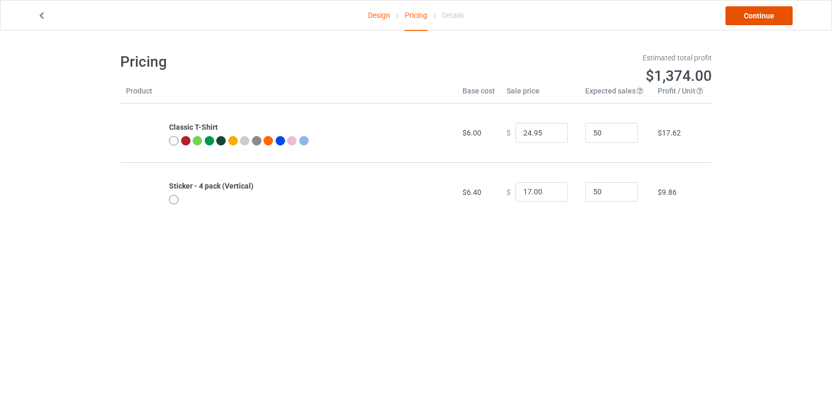
click at [760, 18] on link "Continue" at bounding box center [758, 15] width 67 height 19
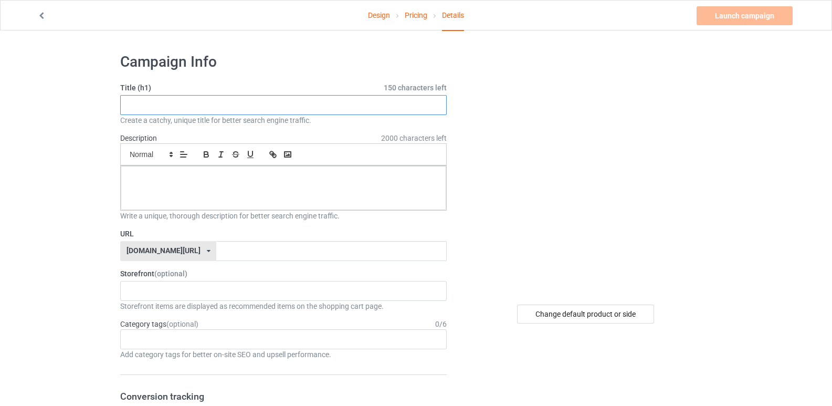
click at [308, 108] on input "text" at bounding box center [283, 105] width 326 height 20
paste input "LIMITED EDITION"
type input "LIMITED EDITION"
click at [208, 186] on div at bounding box center [283, 188] width 325 height 44
click at [188, 104] on input "LIMITED EDITION" at bounding box center [283, 105] width 326 height 20
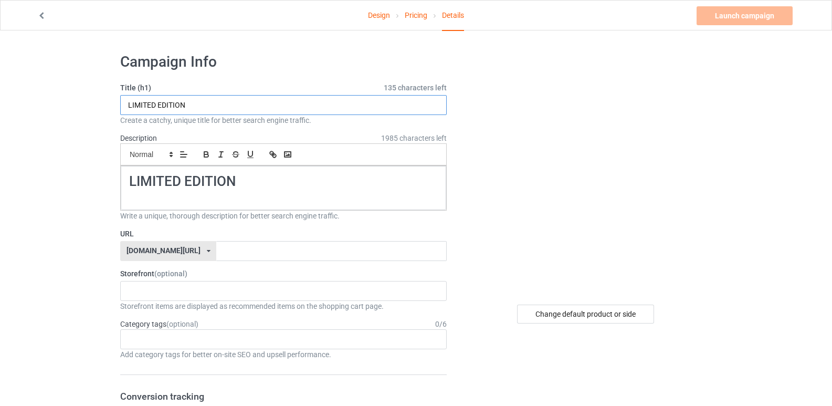
type textarea "EDITION"
click at [188, 104] on input "LIMITED EDITION" at bounding box center [283, 105] width 326 height 20
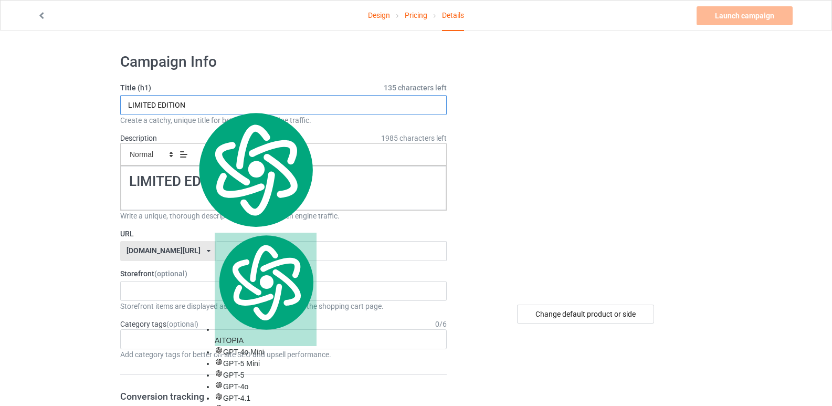
click at [188, 104] on input "LIMITED EDITION" at bounding box center [283, 105] width 326 height 20
click at [193, 183] on h1 "LIMITED EDITION" at bounding box center [283, 181] width 309 height 17
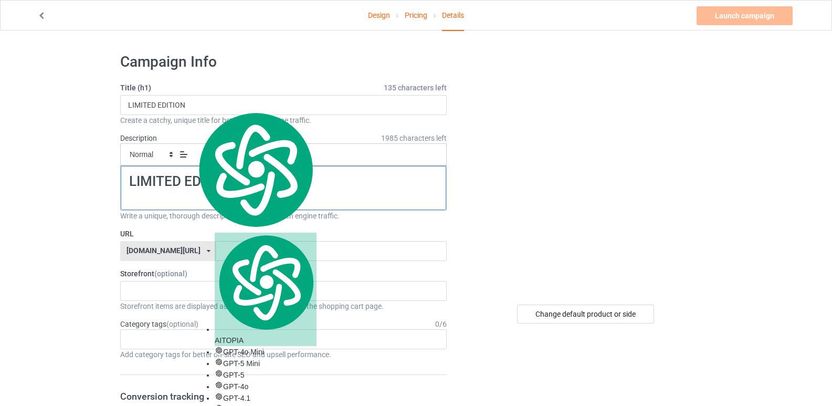
click at [193, 183] on h1 "LIMITED EDITION" at bounding box center [283, 181] width 309 height 17
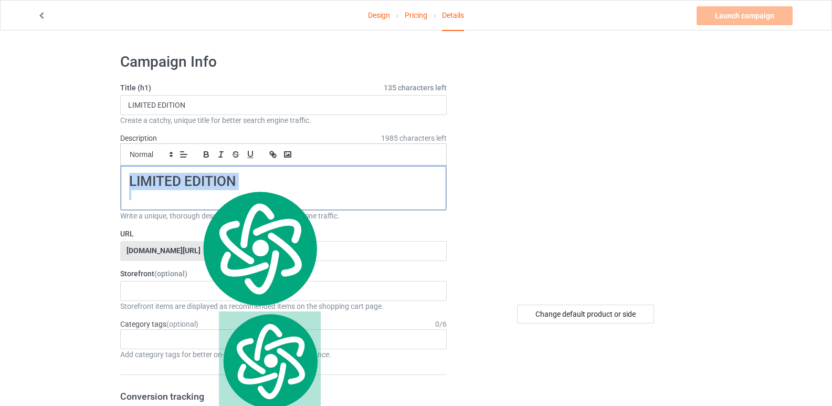
click at [193, 183] on h1 "LIMITED EDITION" at bounding box center [283, 181] width 309 height 17
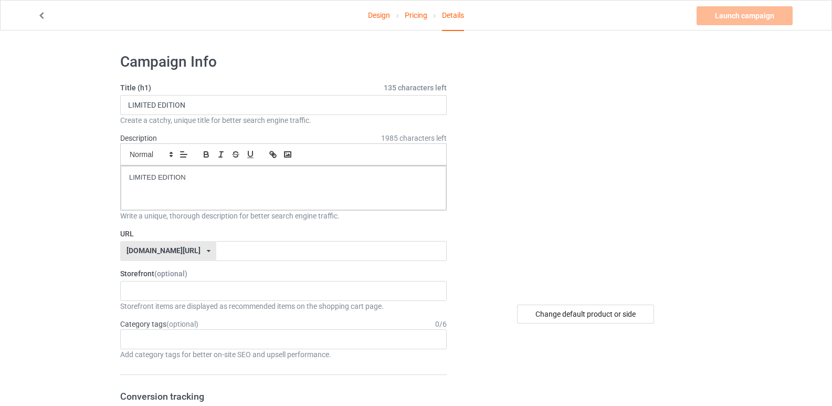
click at [187, 250] on div "[DOMAIN_NAME][URL] [DOMAIN_NAME][URL] [DOMAIN_NAME][URL] 611983c5222e950e1f4e25…" at bounding box center [168, 251] width 96 height 20
click at [155, 288] on div "[DOMAIN_NAME][URL]" at bounding box center [168, 289] width 95 height 19
click at [216, 246] on input "text" at bounding box center [331, 251] width 230 height 20
paste input "LIMITED EDITION"
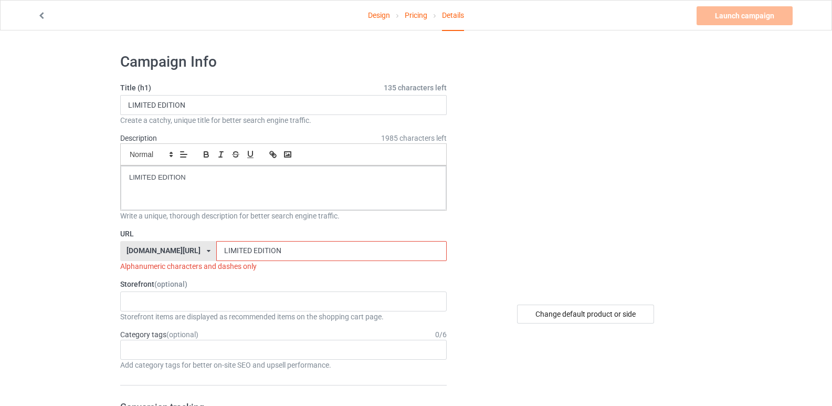
click at [223, 249] on input "LIMITED EDITION" at bounding box center [331, 251] width 230 height 20
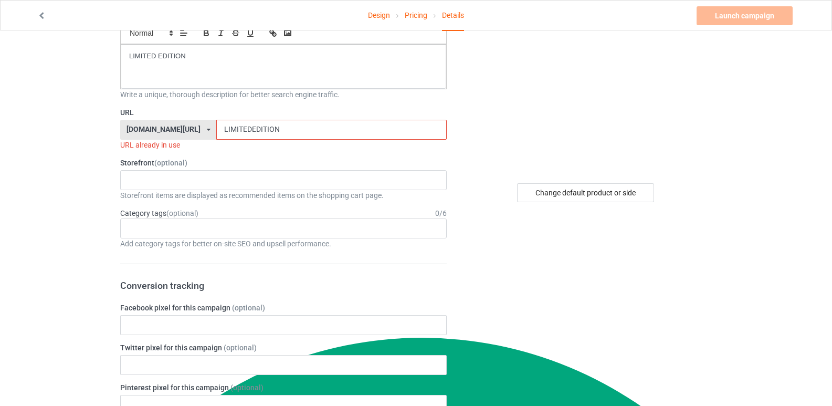
scroll to position [122, 0]
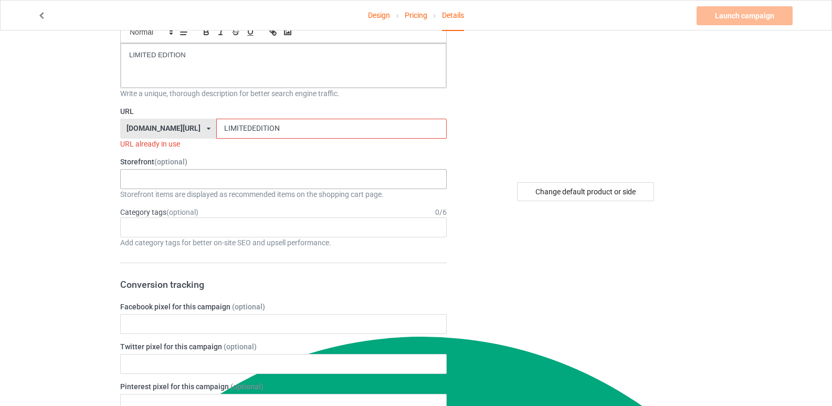
click at [236, 179] on div "western fan shop Kitchen Accessories OrderBuzz 632f643eadc2040033ff7d39 618d818…" at bounding box center [283, 179] width 326 height 20
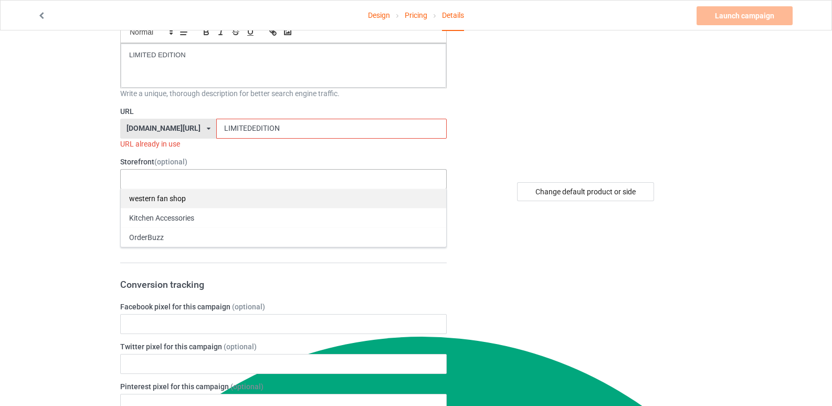
click at [174, 198] on div "western fan shop" at bounding box center [283, 197] width 325 height 19
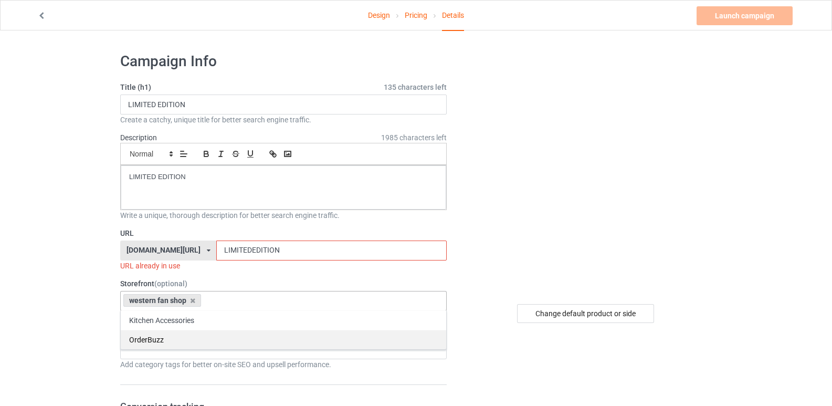
scroll to position [0, 0]
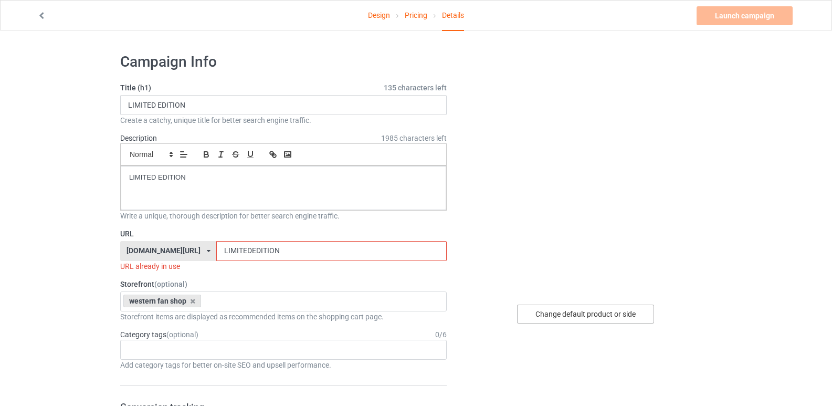
click at [560, 314] on div "Change default product or side" at bounding box center [585, 313] width 137 height 19
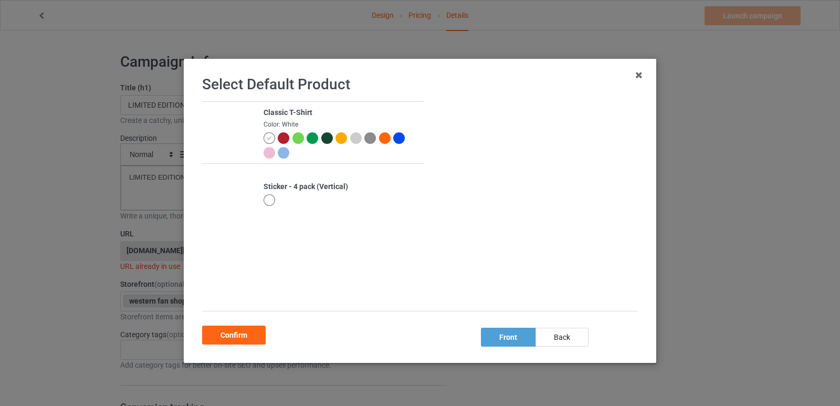
click at [297, 191] on div "Sticker - 4 pack (Vertical)" at bounding box center [340, 187] width 155 height 10
click at [263, 198] on div at bounding box center [269, 200] width 12 height 12
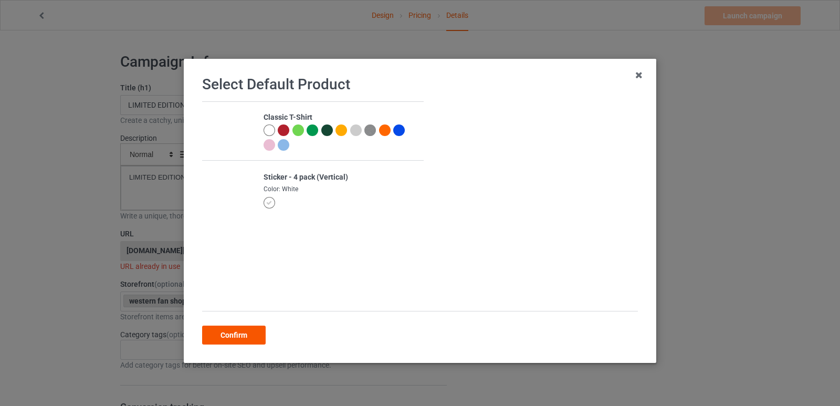
click at [234, 333] on div "Confirm" at bounding box center [234, 334] width 64 height 19
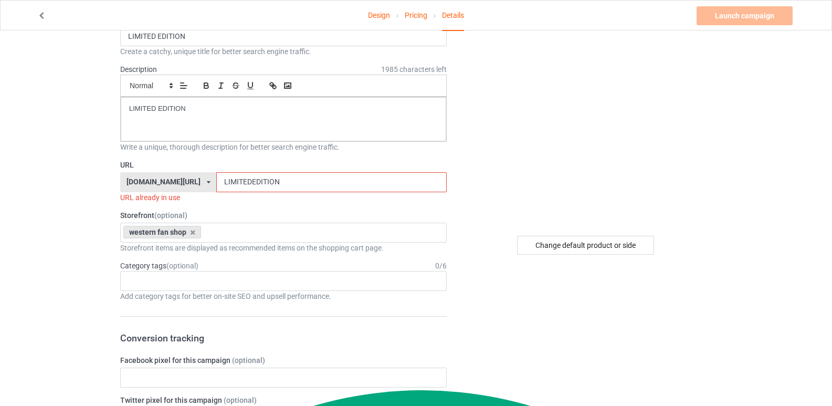
scroll to position [70, 0]
click at [253, 181] on input "LIMITEDEDITION" at bounding box center [331, 181] width 230 height 20
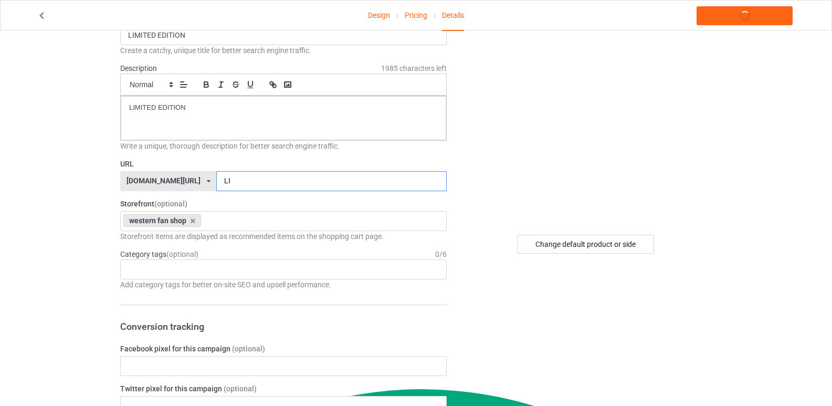
type input "L"
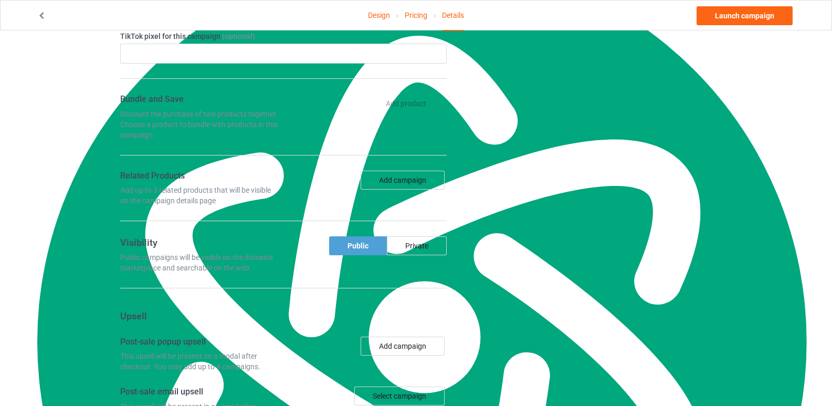
scroll to position [511, 0]
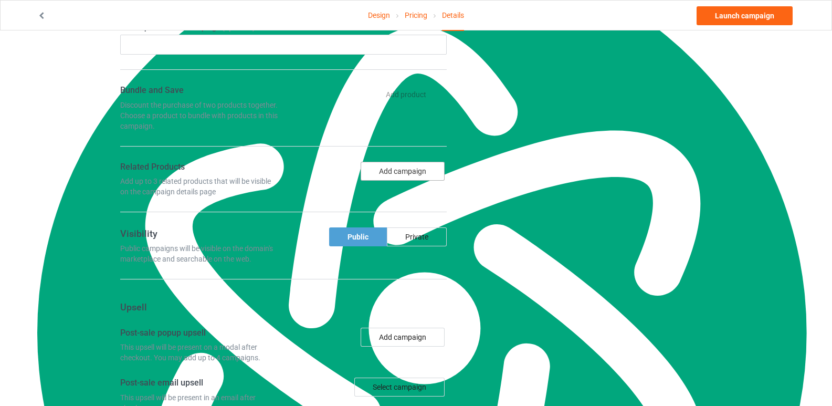
type input "limeted-editions"
click at [390, 172] on button "Add campaign" at bounding box center [403, 171] width 84 height 19
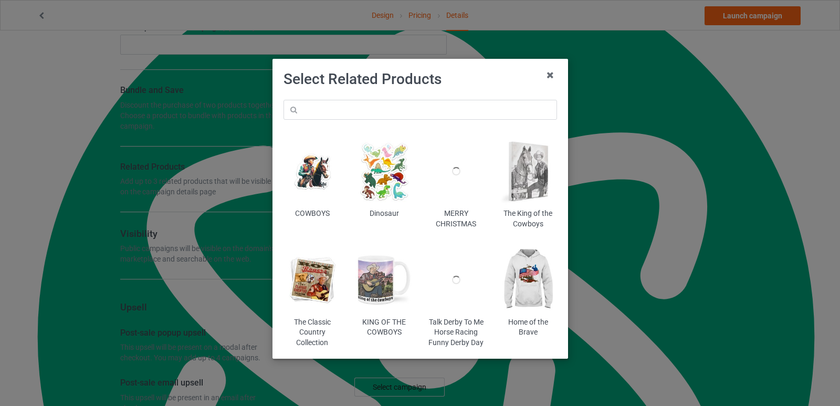
click at [309, 178] on img at bounding box center [311, 170] width 57 height 71
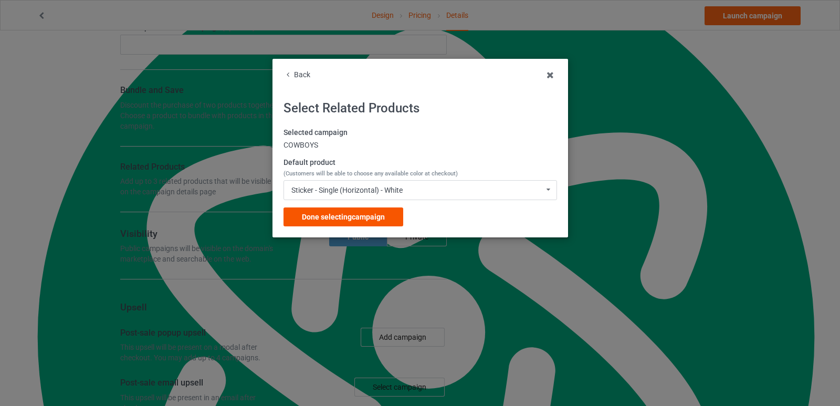
click at [357, 214] on span "Done selecting campaign" at bounding box center [343, 217] width 83 height 8
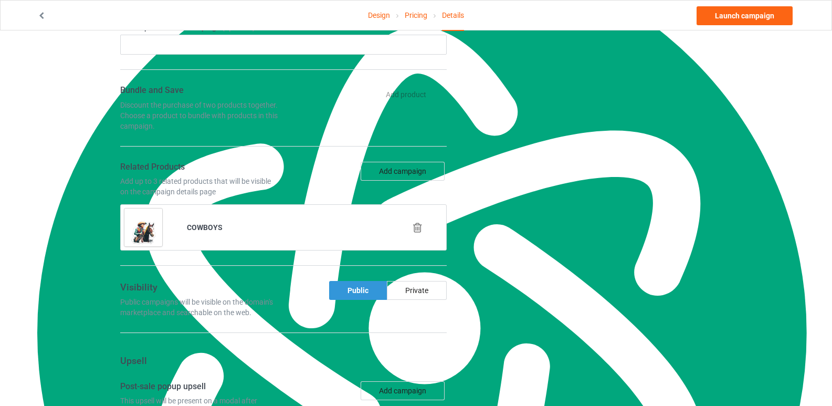
click at [358, 290] on div "Public" at bounding box center [358, 290] width 58 height 19
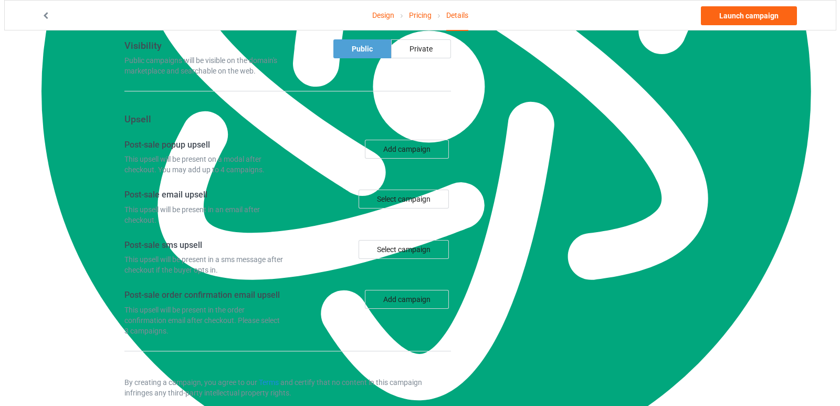
scroll to position [766, 0]
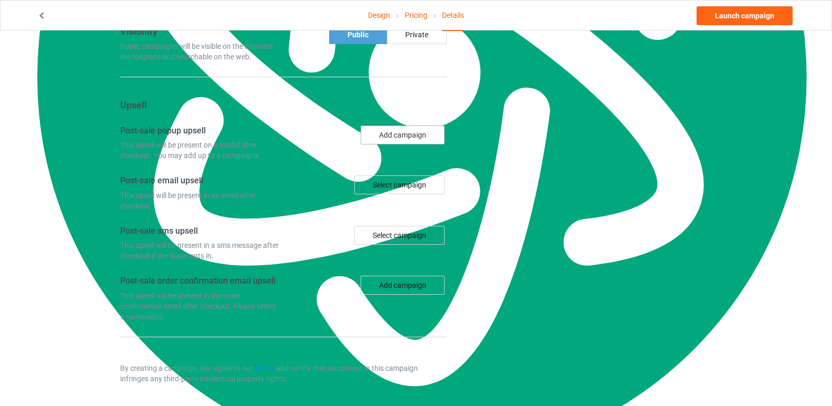
click at [403, 131] on button "Add campaign" at bounding box center [403, 134] width 84 height 19
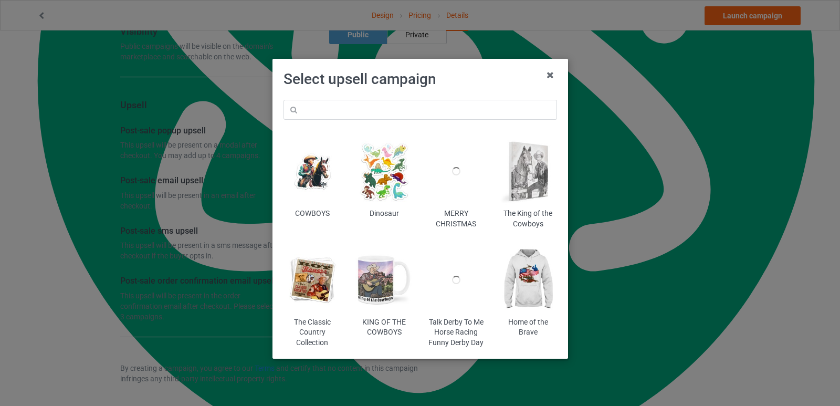
click at [307, 284] on img at bounding box center [311, 279] width 57 height 71
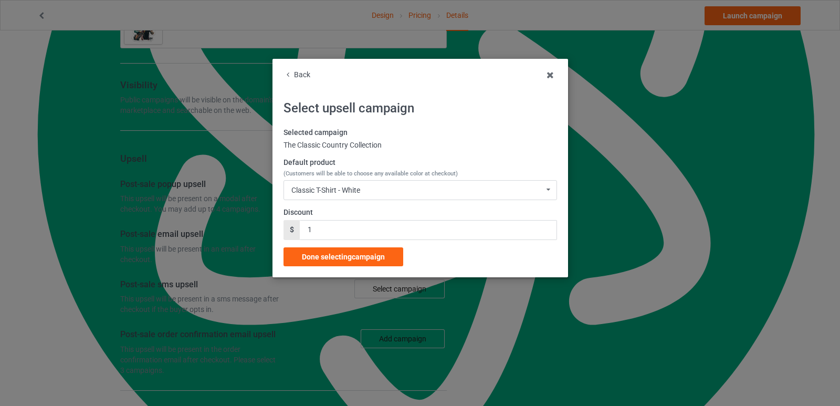
scroll to position [766, 0]
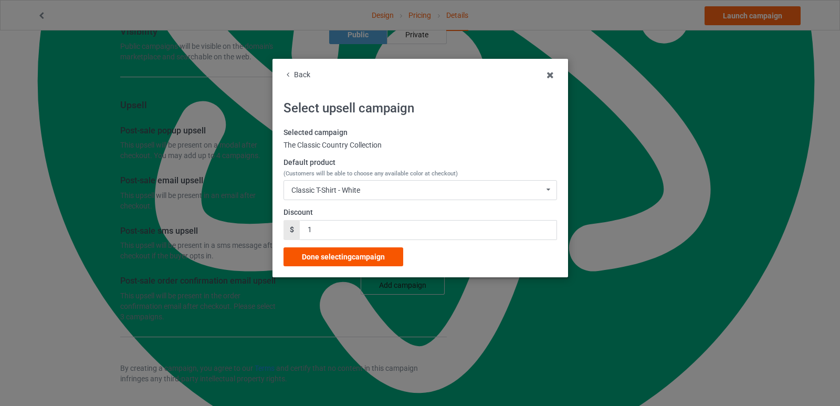
click at [333, 253] on span "Done selecting campaign" at bounding box center [343, 256] width 83 height 8
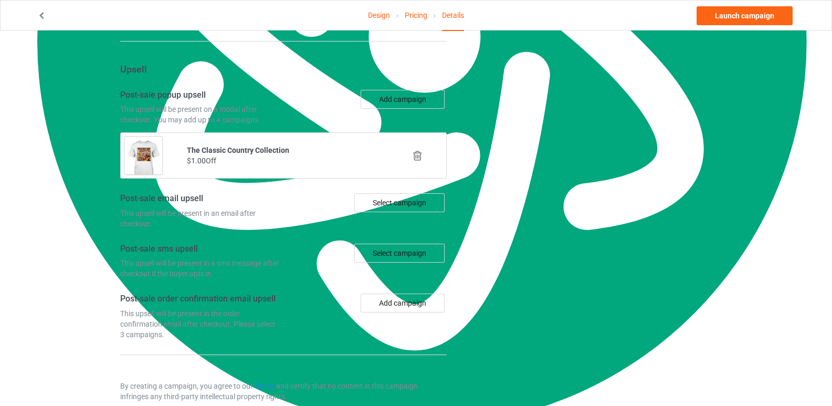
scroll to position [802, 0]
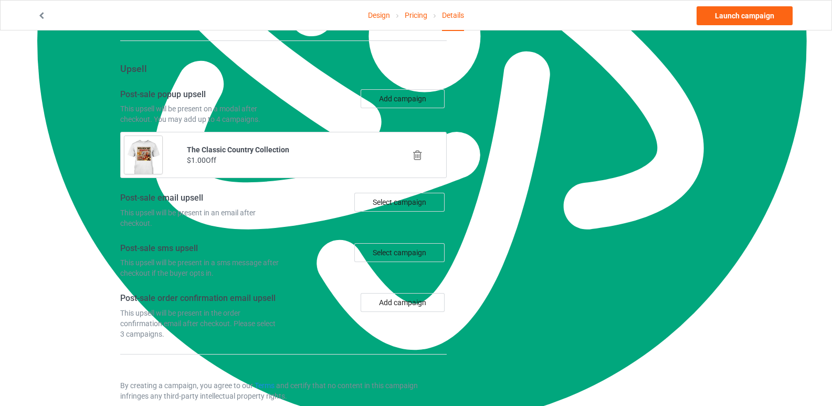
click at [416, 153] on icon at bounding box center [417, 155] width 13 height 11
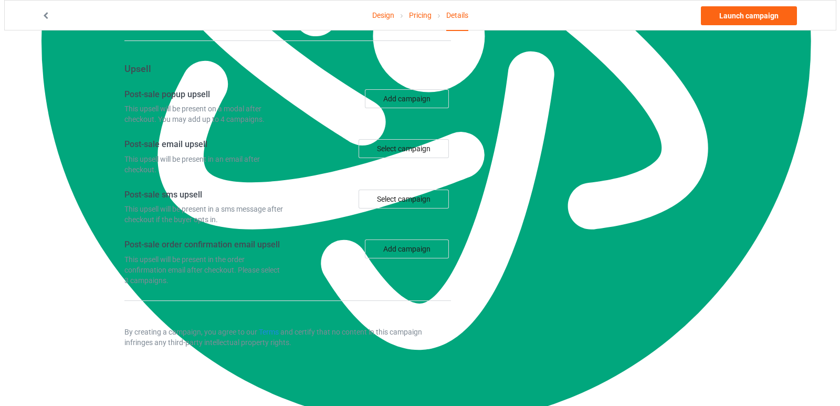
scroll to position [766, 0]
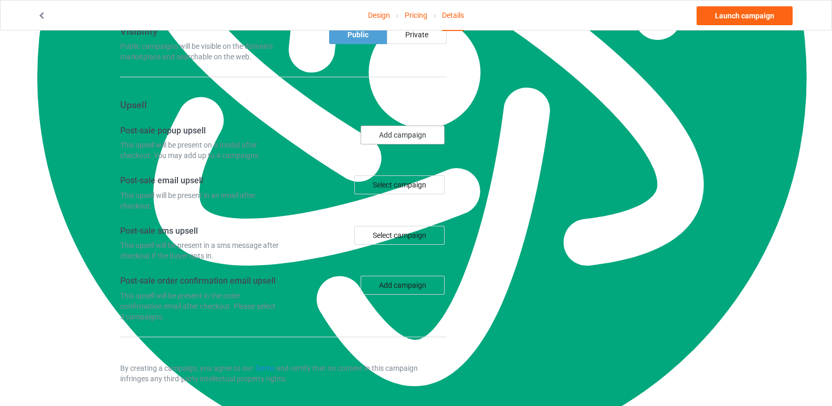
click at [405, 136] on button "Add campaign" at bounding box center [403, 134] width 84 height 19
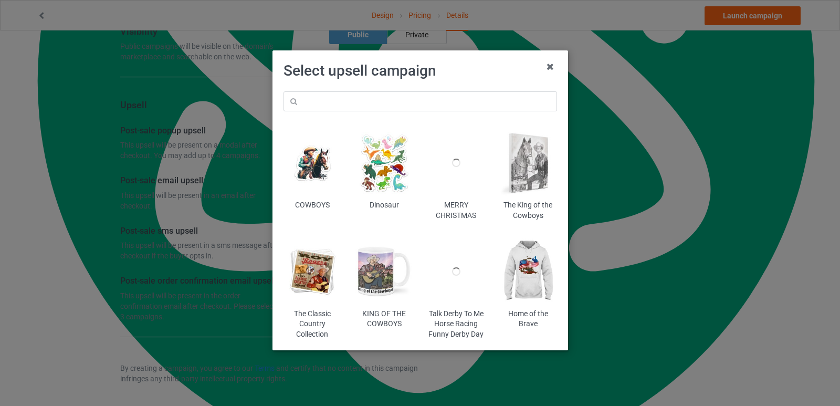
scroll to position [12, 0]
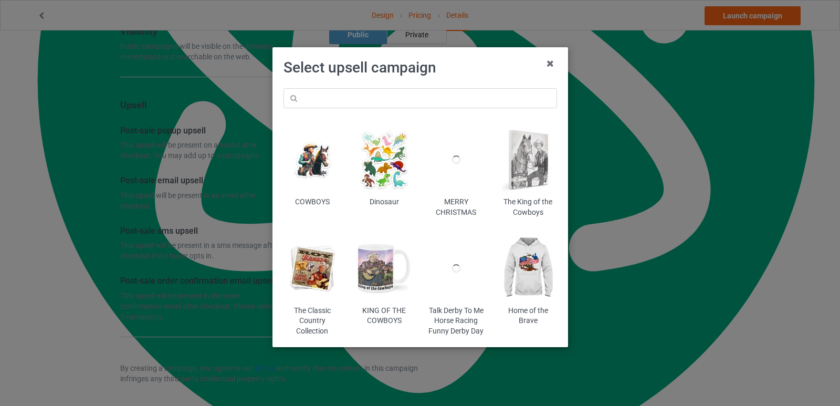
click at [298, 273] on img at bounding box center [311, 267] width 57 height 71
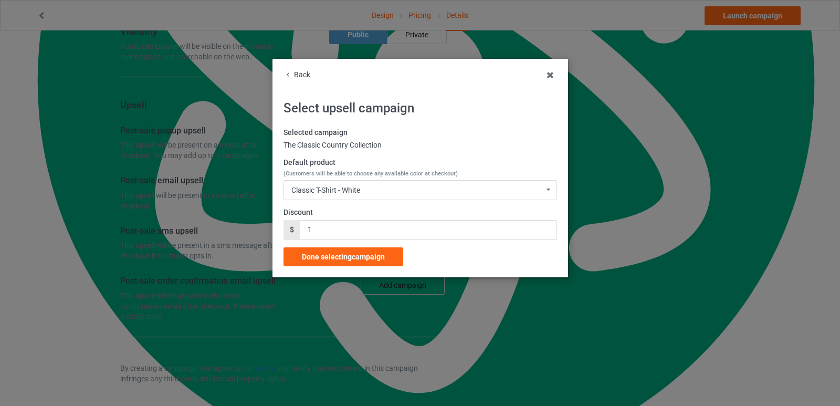
scroll to position [0, 0]
click at [360, 181] on div "Classic T-Shirt - White Classic T-Shirt - White Classic T-Shirt - Black Classic…" at bounding box center [419, 190] width 273 height 20
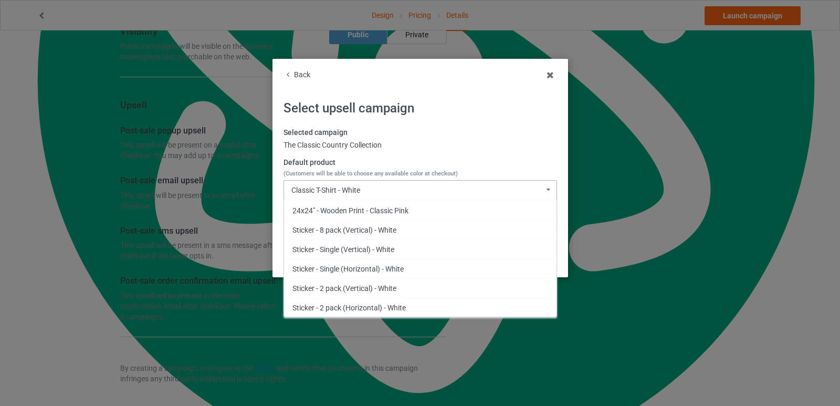
scroll to position [1980, 0]
click at [407, 246] on div "Sticker - Single (Vertical) - White" at bounding box center [420, 248] width 272 height 19
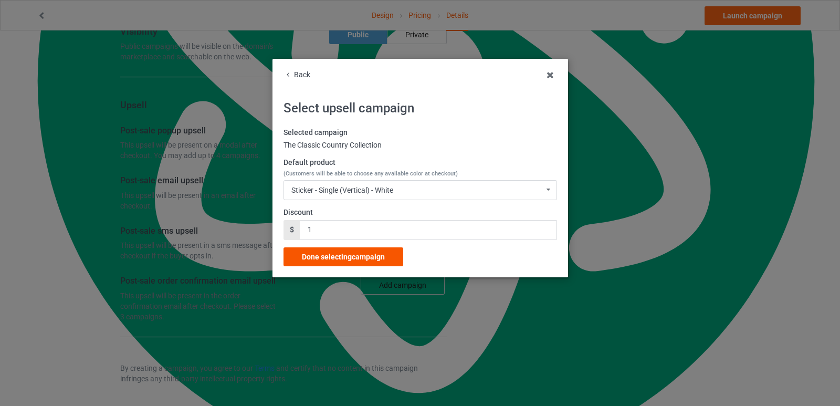
click at [374, 257] on span "Done selecting campaign" at bounding box center [343, 256] width 83 height 8
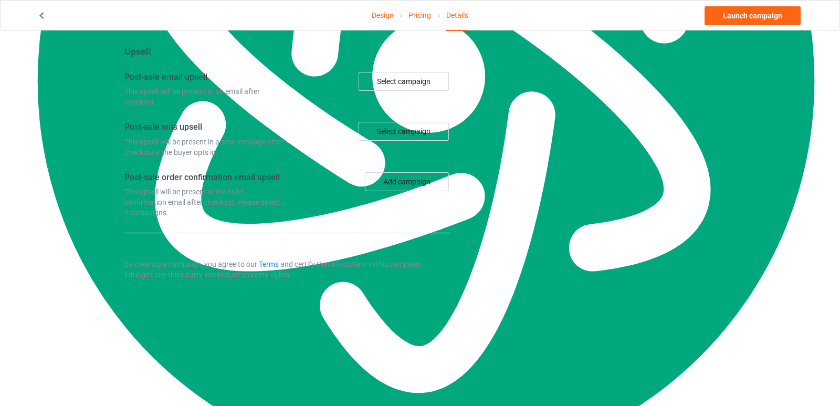
scroll to position [662, 0]
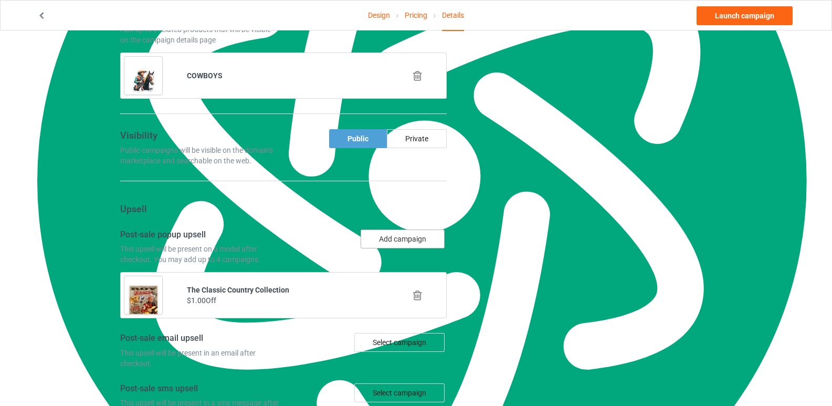
click at [395, 236] on button "Add campaign" at bounding box center [403, 238] width 84 height 19
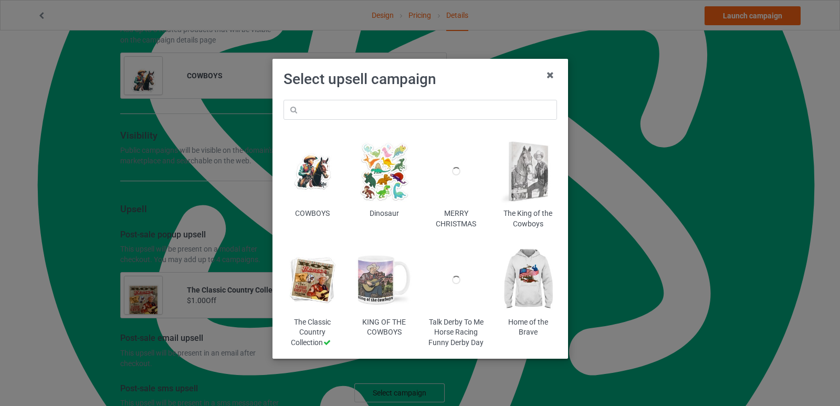
scroll to position [12, 0]
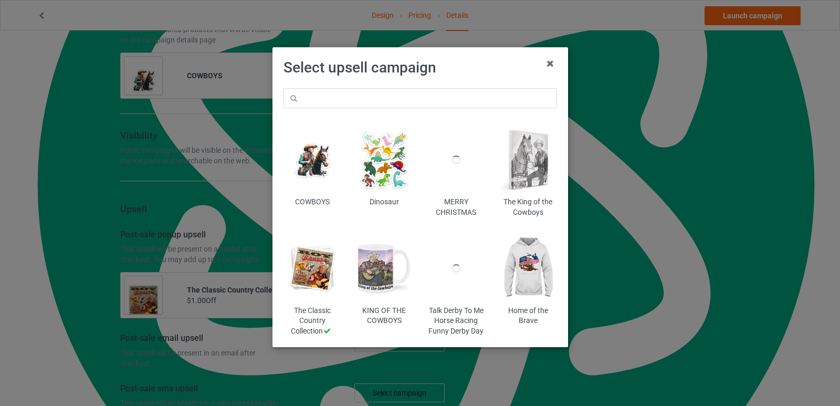
click at [312, 159] on img at bounding box center [311, 159] width 57 height 71
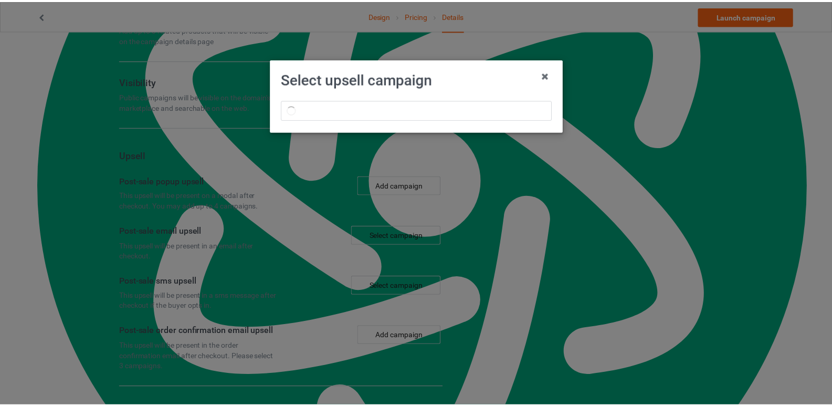
scroll to position [0, 0]
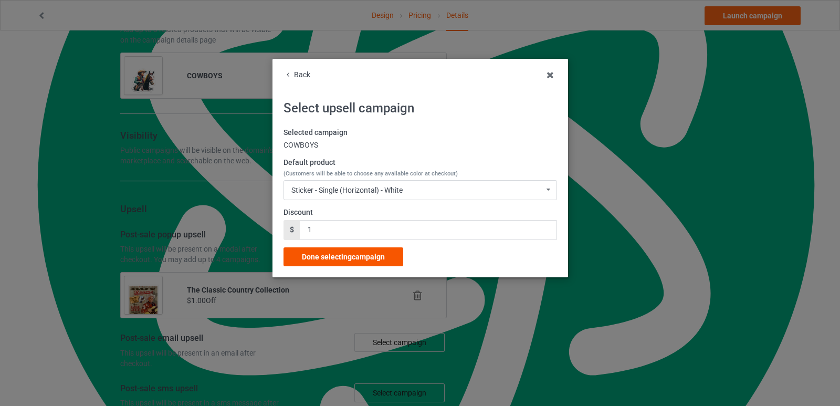
click at [350, 253] on span "Done selecting campaign" at bounding box center [343, 256] width 83 height 8
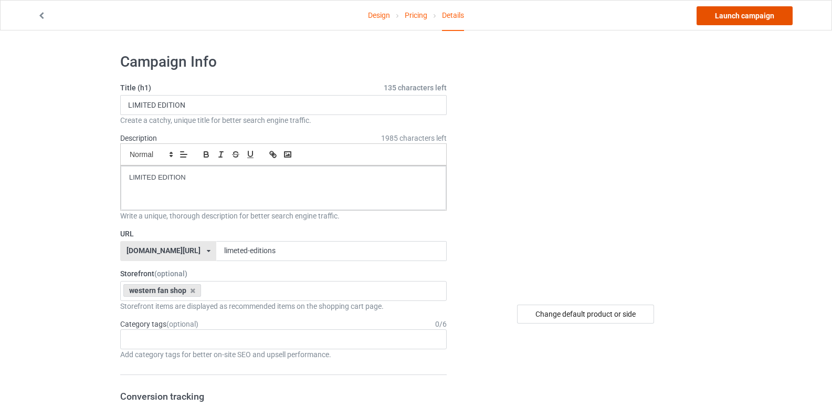
click at [751, 13] on link "Launch campaign" at bounding box center [744, 15] width 96 height 19
